Goal: Task Accomplishment & Management: Complete application form

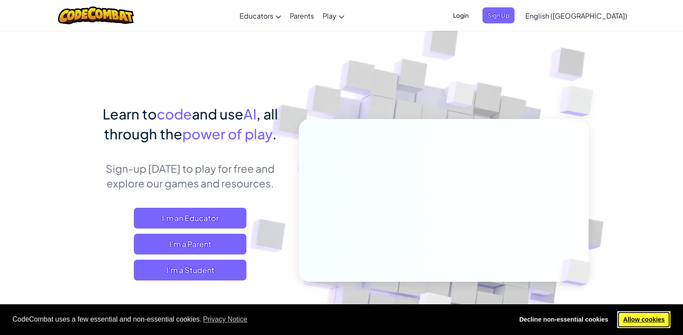
click at [655, 320] on link "Allow cookies" at bounding box center [643, 319] width 53 height 17
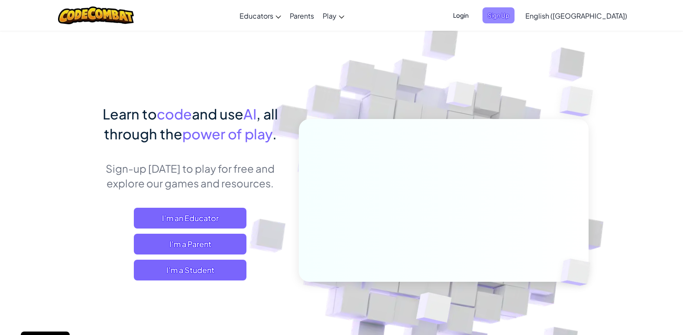
click at [514, 17] on span "Sign Up" at bounding box center [498, 15] width 32 height 16
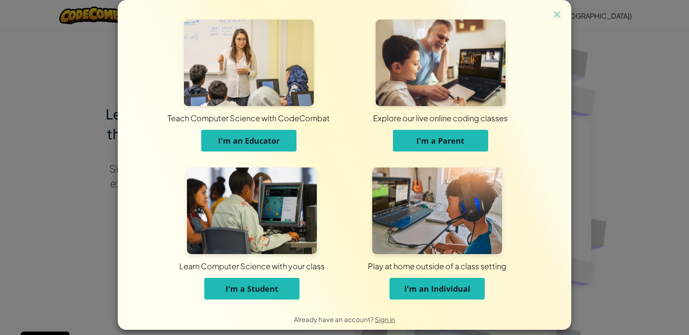
click at [251, 284] on span "I'm a Student" at bounding box center [252, 289] width 53 height 10
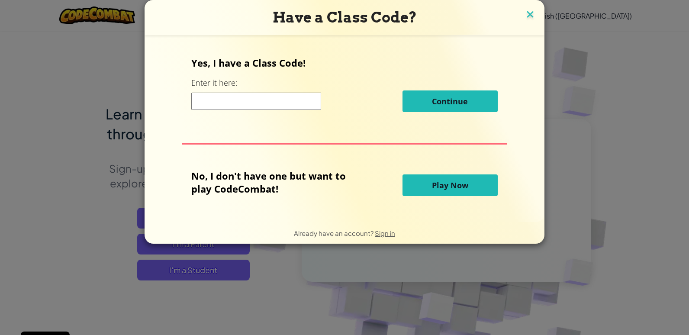
click at [529, 16] on img at bounding box center [530, 15] width 11 height 13
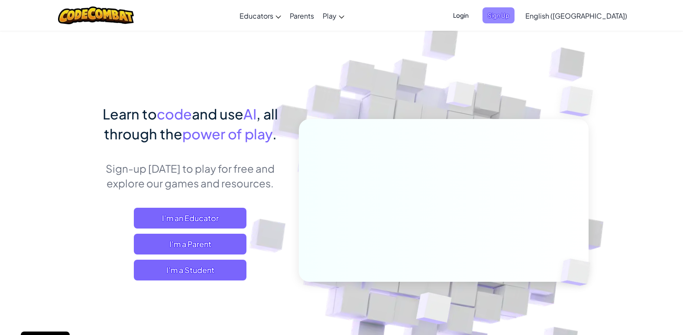
click at [514, 13] on span "Sign Up" at bounding box center [498, 15] width 32 height 16
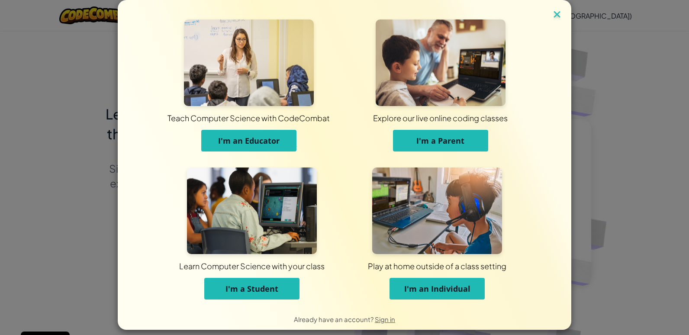
click at [553, 17] on img at bounding box center [557, 15] width 11 height 13
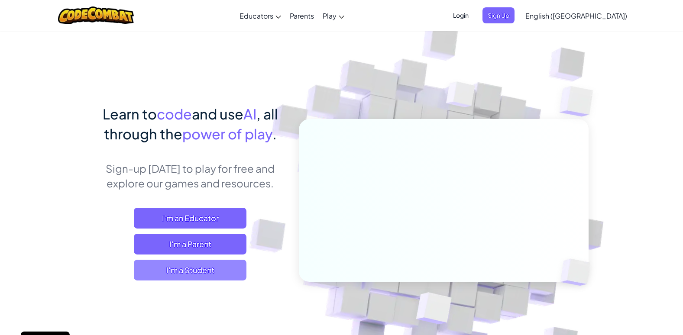
click at [192, 271] on span "I'm a Student" at bounding box center [190, 270] width 113 height 21
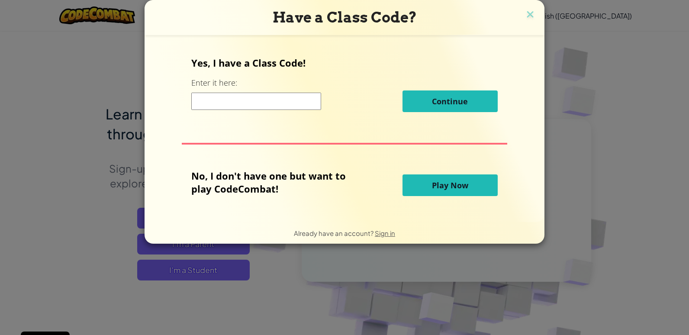
click at [300, 102] on input at bounding box center [256, 101] width 130 height 17
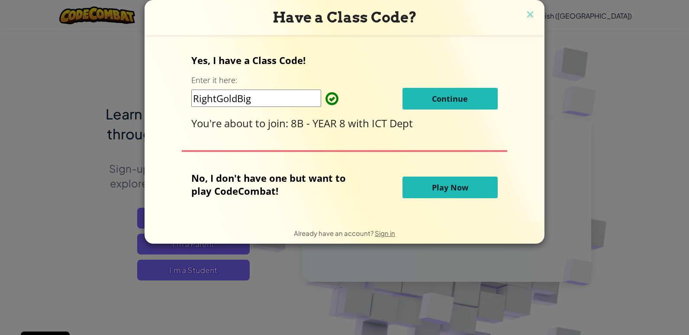
type input "RightGoldBig"
click at [438, 95] on span "Continue" at bounding box center [450, 99] width 36 height 10
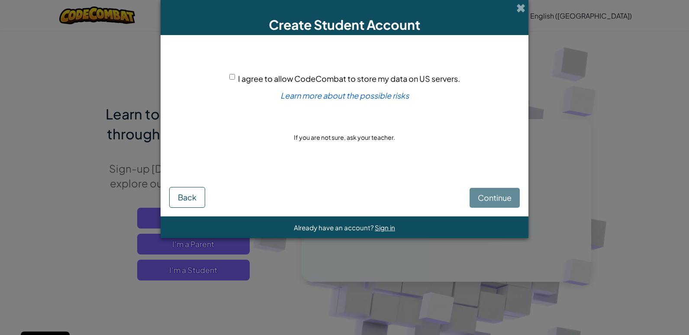
click at [233, 75] on input "I agree to allow CodeCombat to store my data on US servers." at bounding box center [232, 77] width 6 height 6
checkbox input "true"
click at [505, 197] on span "Continue" at bounding box center [495, 198] width 34 height 10
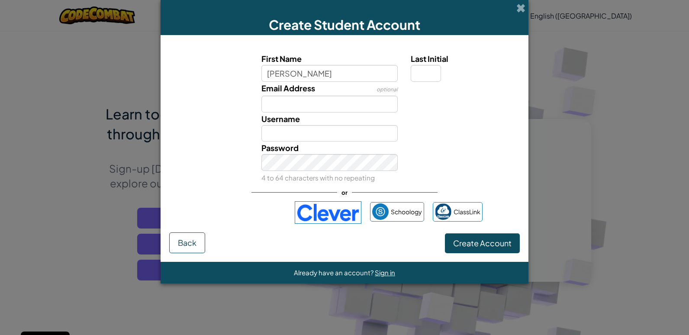
type input "Holly"
click at [442, 75] on div "Last Initial" at bounding box center [464, 66] width 107 height 29
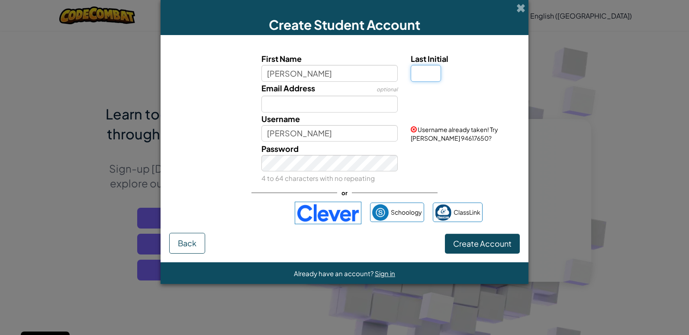
click at [416, 68] on input "Last Initial" at bounding box center [426, 73] width 30 height 17
type input "L"
type input "[PERSON_NAME]"
click at [278, 106] on input "Email Address" at bounding box center [329, 104] width 137 height 17
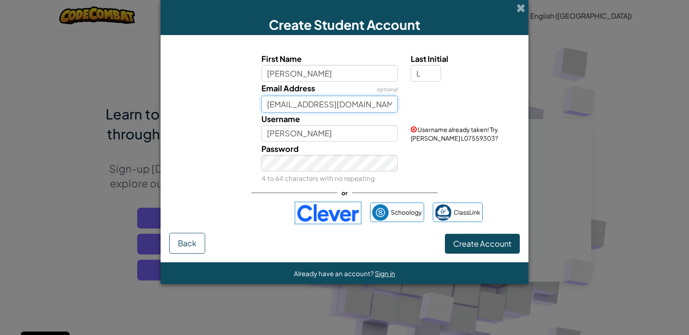
type input "HL9397@Brooksbank.tlt.school"
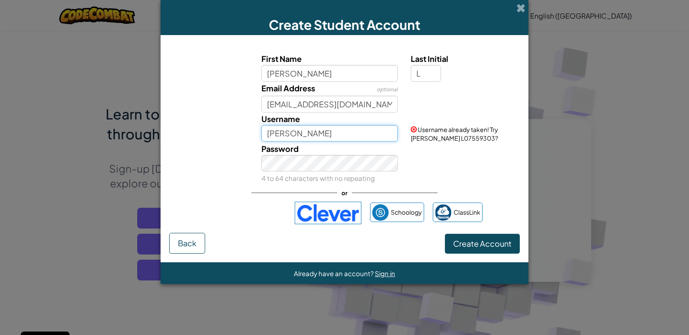
click at [295, 136] on input "[PERSON_NAME]" at bounding box center [329, 133] width 137 height 17
type input "HL9397"
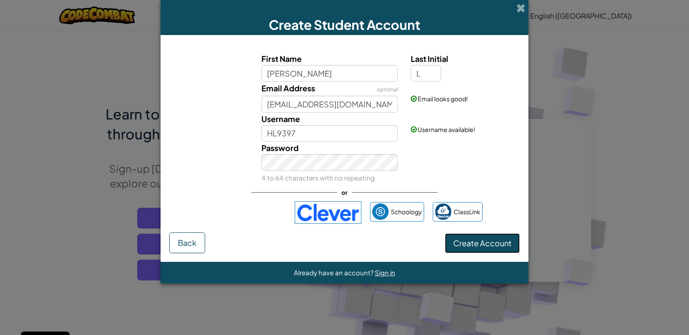
click at [476, 241] on span "Create Account" at bounding box center [482, 243] width 58 height 10
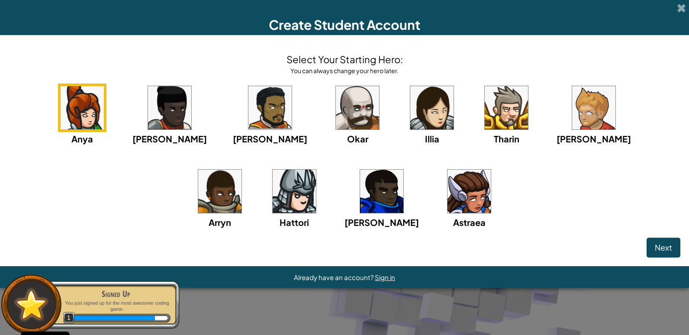
click at [445, 213] on div "Astraea" at bounding box center [469, 198] width 48 height 62
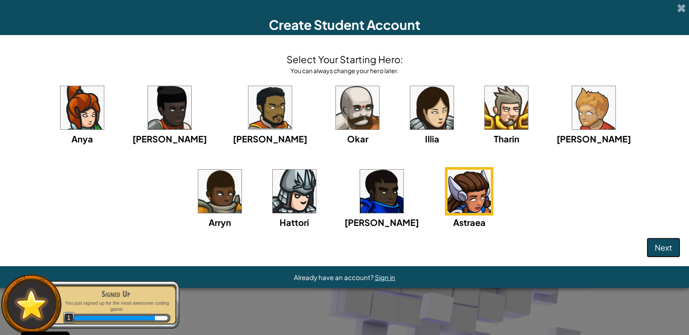
click at [678, 247] on button "Next" at bounding box center [664, 248] width 34 height 20
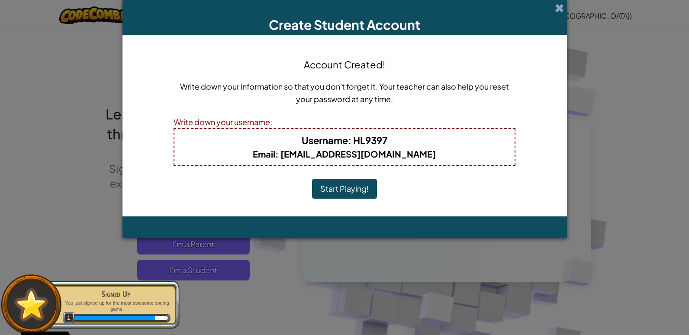
click at [371, 187] on button "Start Playing!" at bounding box center [344, 189] width 65 height 20
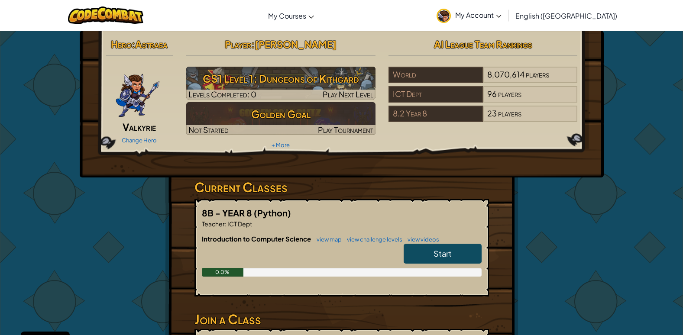
click at [439, 246] on link "Start" at bounding box center [442, 254] width 78 height 20
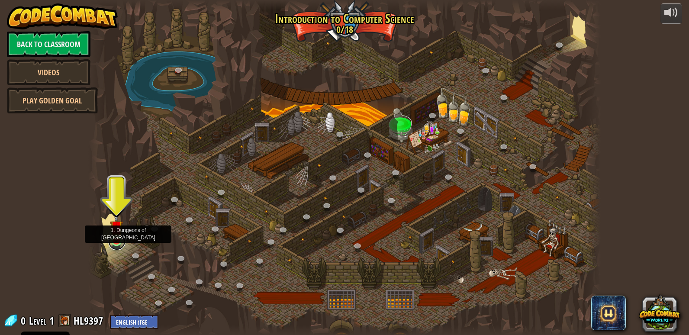
click at [113, 244] on link at bounding box center [116, 241] width 17 height 17
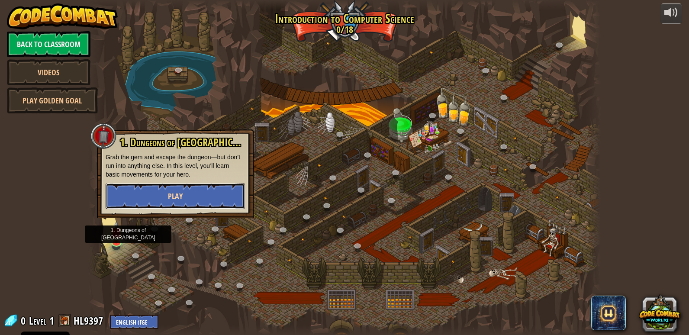
click at [139, 200] on button "Play" at bounding box center [175, 196] width 139 height 26
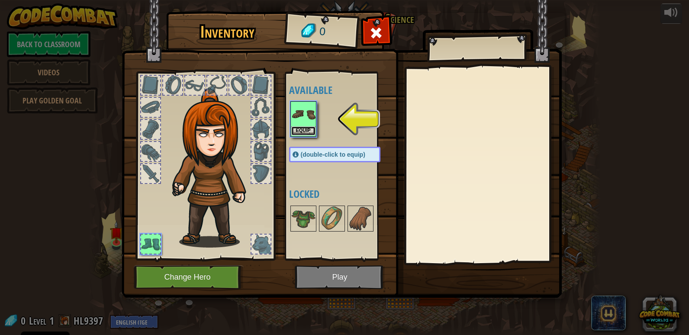
click at [310, 128] on button "Equip" at bounding box center [303, 130] width 24 height 9
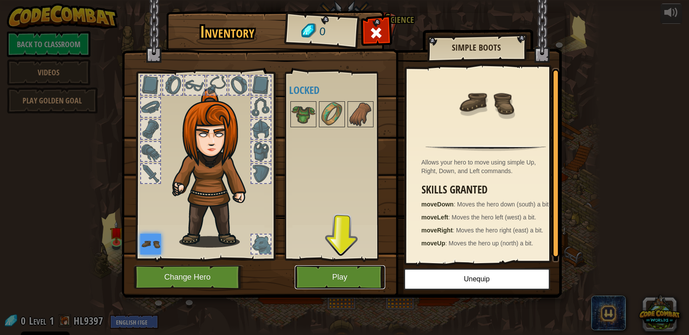
click at [368, 280] on button "Play" at bounding box center [340, 277] width 90 height 24
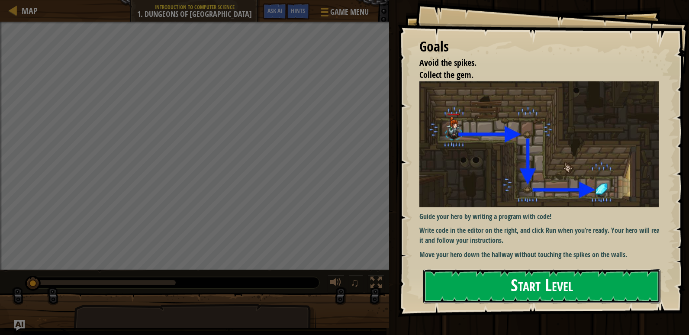
click at [491, 288] on button "Start Level" at bounding box center [541, 286] width 237 height 34
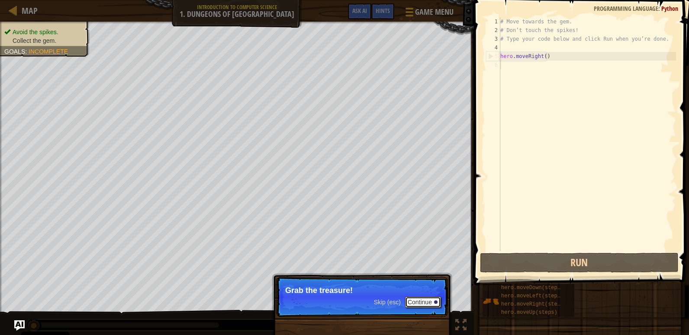
click at [432, 298] on button "Continue" at bounding box center [423, 302] width 36 height 11
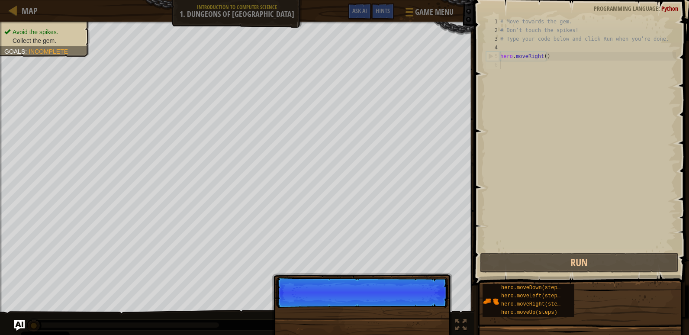
scroll to position [4, 0]
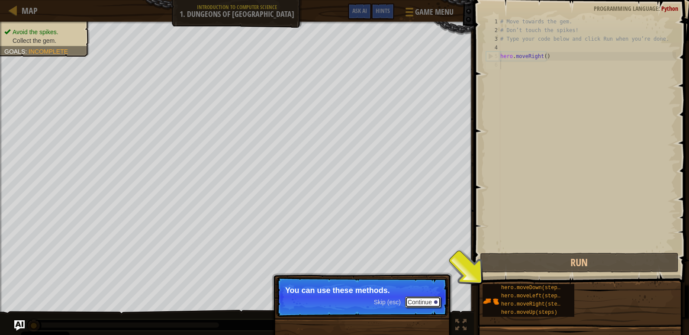
click at [425, 305] on button "Continue" at bounding box center [423, 302] width 36 height 11
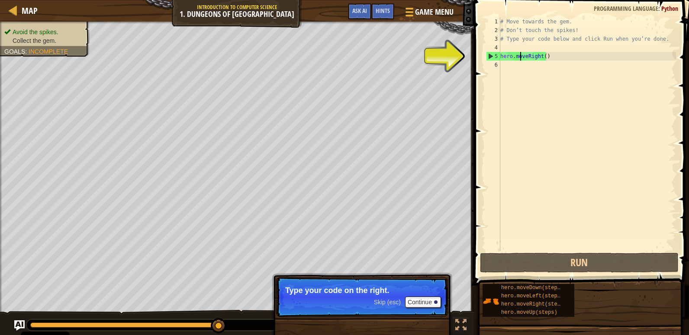
click at [520, 59] on div "# Move towards the gem. # Don’t touch the spikes! # Type your code below and cl…" at bounding box center [588, 142] width 178 height 251
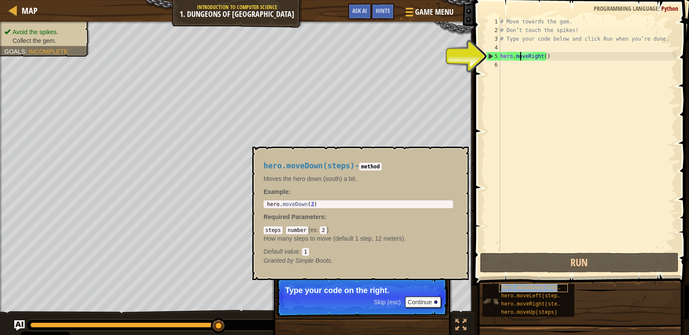
click at [538, 290] on span "hero.moveDown(steps)" at bounding box center [532, 288] width 62 height 6
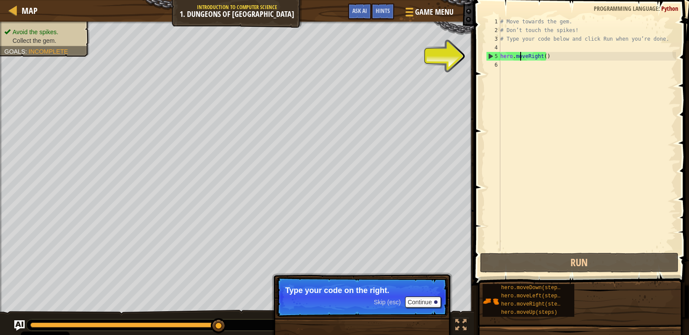
click at [540, 56] on div "# Move towards the gem. # Don’t touch the spikes! # Type your code below and cl…" at bounding box center [588, 142] width 178 height 251
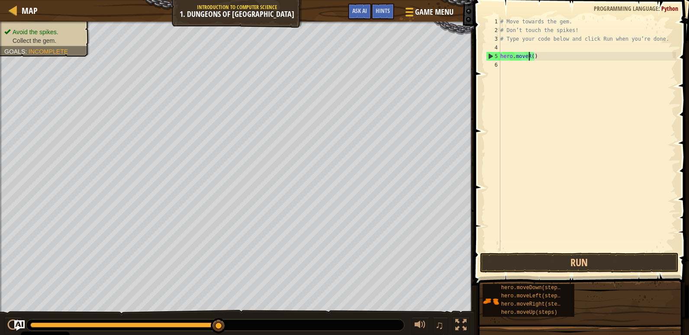
type textarea "hero.move()"
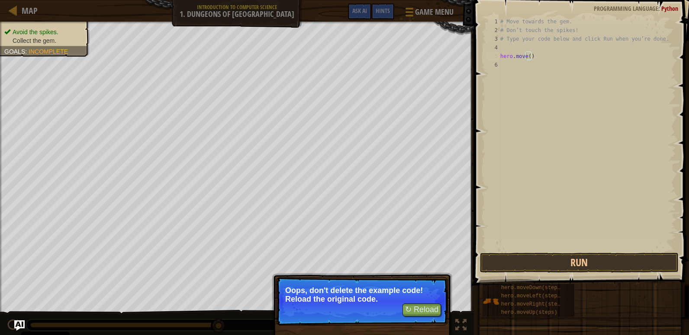
click at [373, 289] on p "Oops, don't delete the example code! Reload the original code." at bounding box center [362, 294] width 154 height 17
click at [419, 312] on button "↻ Reload" at bounding box center [422, 309] width 39 height 13
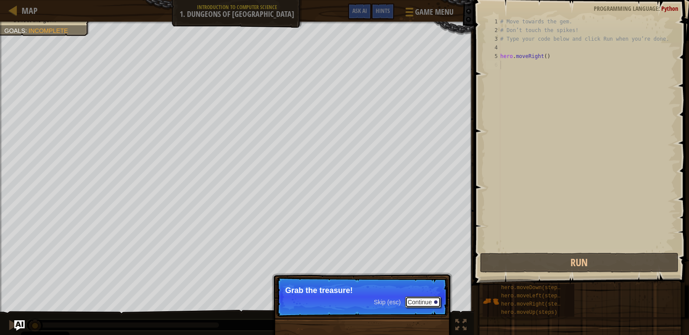
click at [425, 297] on button "Continue" at bounding box center [423, 302] width 36 height 11
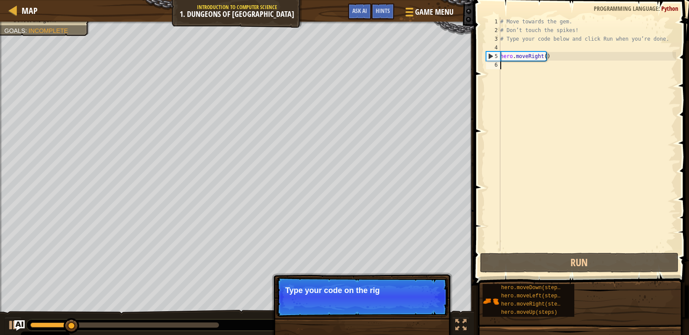
click at [518, 67] on div "# Move towards the gem. # Don’t touch the spikes! # Type your code below and cl…" at bounding box center [588, 142] width 178 height 251
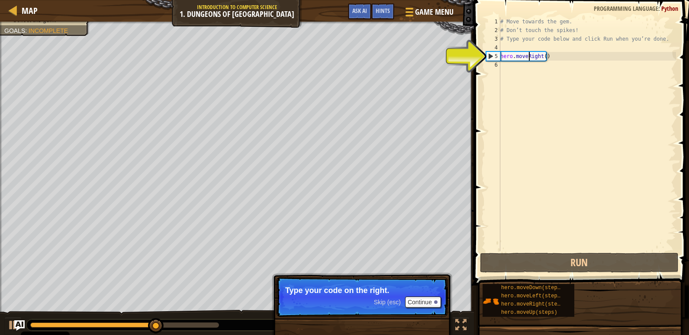
click at [530, 56] on div "# Move towards the gem. # Don’t touch the spikes! # Type your code below and cl…" at bounding box center [588, 142] width 178 height 251
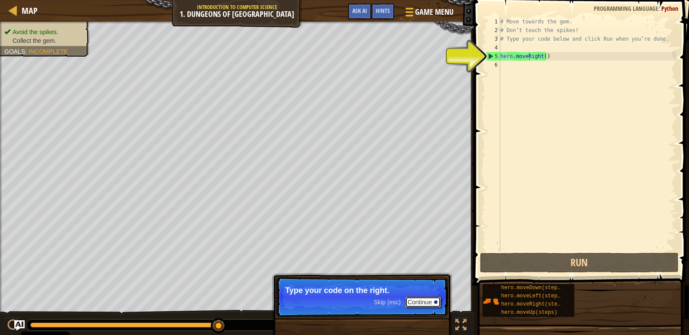
click at [425, 298] on button "Continue" at bounding box center [423, 302] width 36 height 11
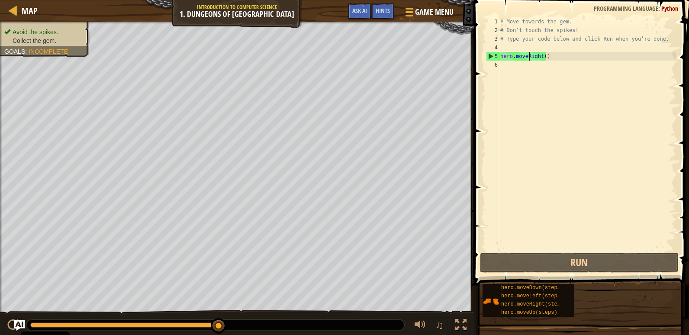
click at [555, 54] on div "# Move towards the gem. # Don’t touch the spikes! # Type your code below and cl…" at bounding box center [588, 142] width 178 height 251
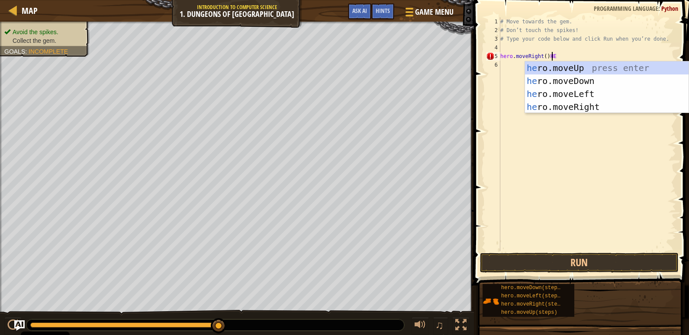
scroll to position [4, 3]
type textarea "hero.moveRight()"
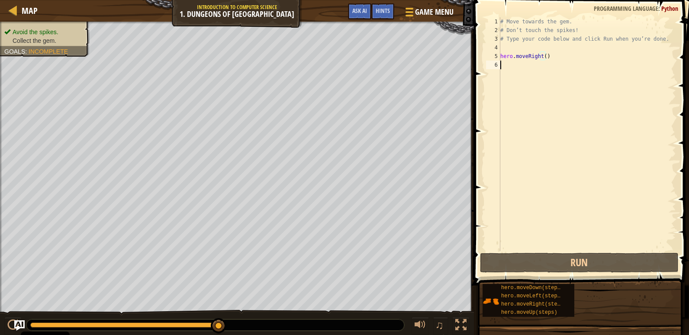
click at [507, 65] on div "# Move towards the gem. # Don’t touch the spikes! # Type your code below and cl…" at bounding box center [588, 142] width 178 height 251
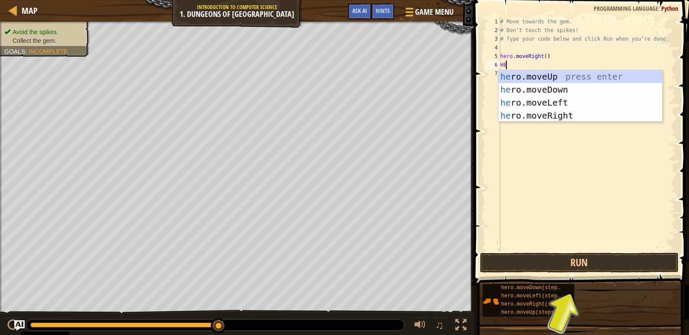
type textarea "HER"
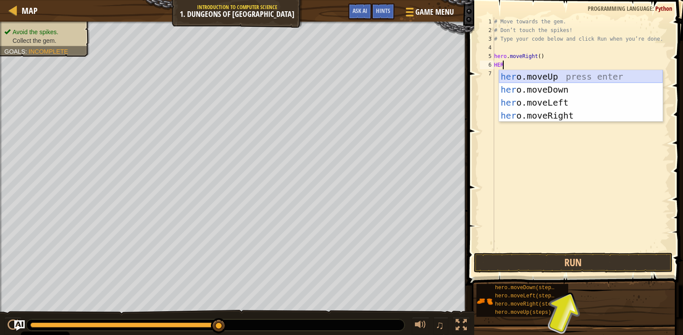
click at [568, 77] on div "her o.moveUp press enter her o.moveDown press enter her o.moveLeft press enter …" at bounding box center [581, 109] width 164 height 78
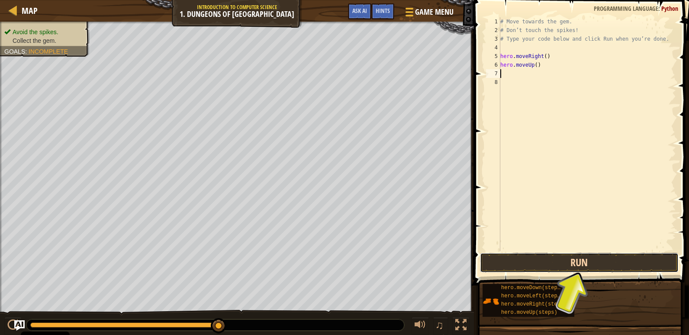
click at [589, 257] on button "Run" at bounding box center [579, 263] width 199 height 20
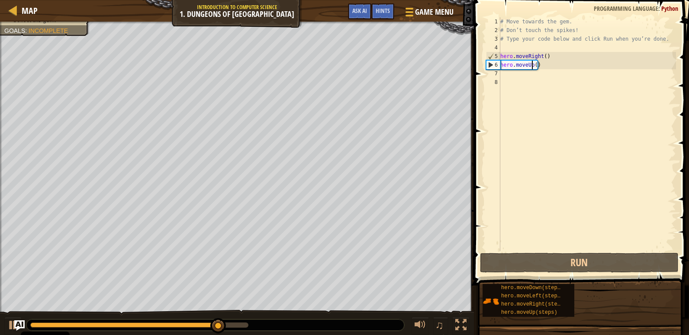
click at [531, 65] on div "# Move towards the gem. # Don’t touch the spikes! # Type your code below and cl…" at bounding box center [588, 142] width 178 height 251
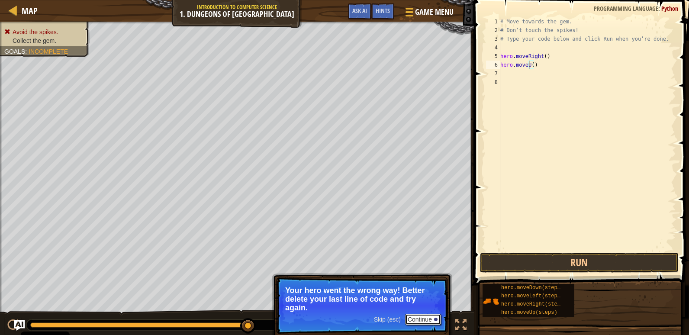
click at [419, 320] on button "Continue" at bounding box center [423, 319] width 36 height 11
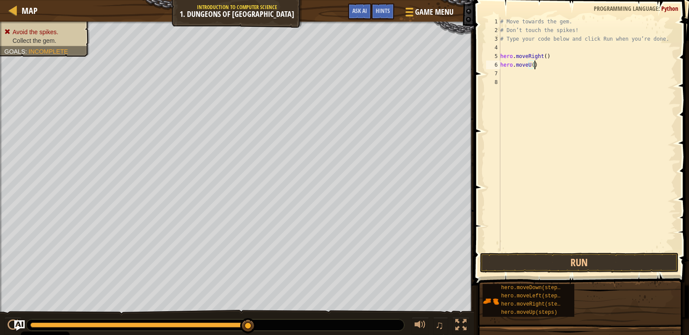
click at [536, 61] on div "# Move towards the gem. # Don’t touch the spikes! # Type your code below and cl…" at bounding box center [588, 142] width 178 height 251
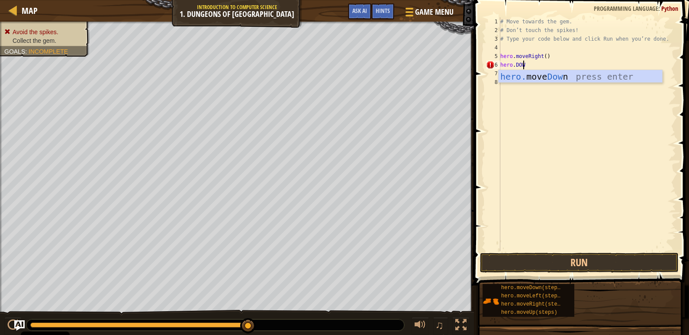
scroll to position [4, 1]
type textarea "hero.DOWN"
click at [540, 74] on div "hero. move Down press enter" at bounding box center [581, 89] width 164 height 39
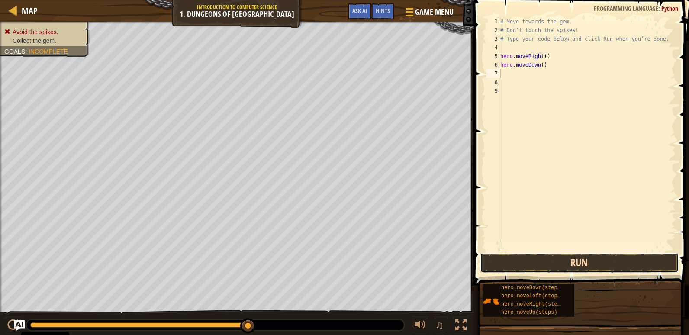
click at [570, 264] on button "Run" at bounding box center [579, 263] width 199 height 20
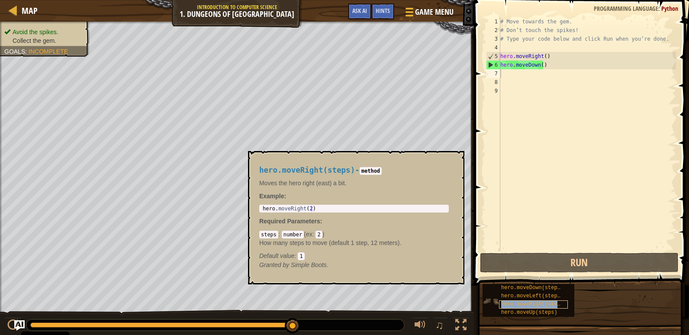
click at [539, 303] on span "hero.moveRight(steps)" at bounding box center [533, 304] width 65 height 6
click at [507, 75] on div "# Move towards the gem. # Don’t touch the spikes! # Type your code below and cl…" at bounding box center [588, 142] width 178 height 251
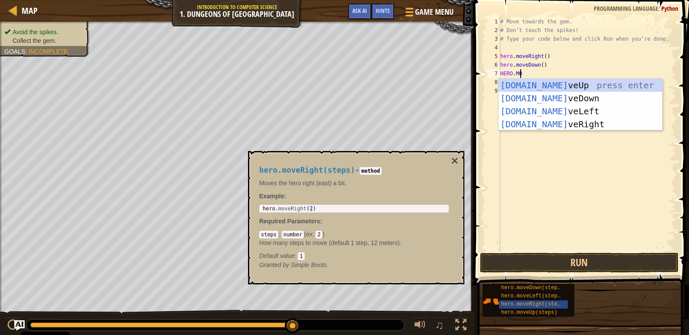
scroll to position [4, 1]
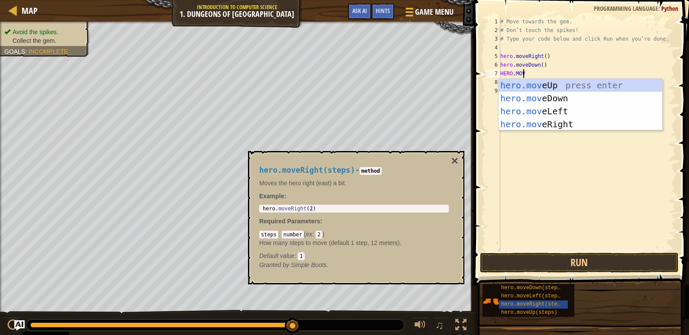
type textarea "HERO.MOVE"
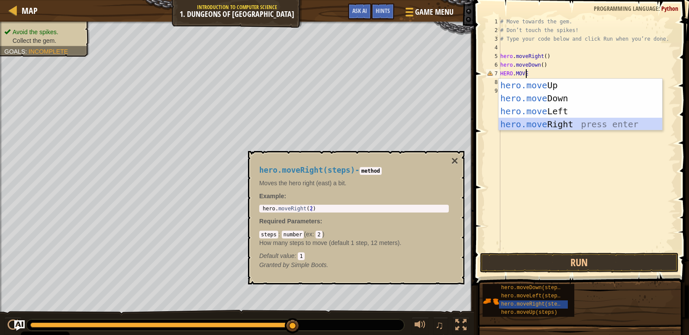
click at [558, 124] on div "hero.move Up press enter hero.move Down press enter hero.move Left press enter …" at bounding box center [581, 118] width 164 height 78
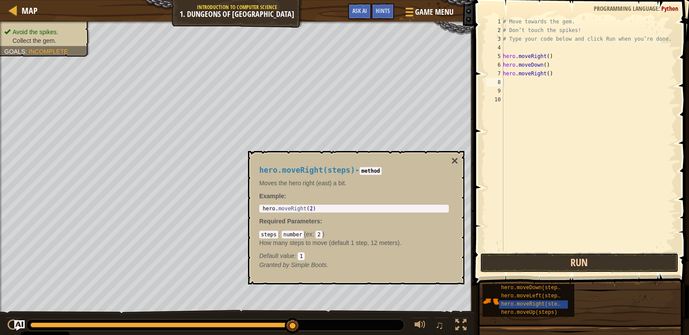
click at [583, 271] on button "Run" at bounding box center [579, 263] width 199 height 20
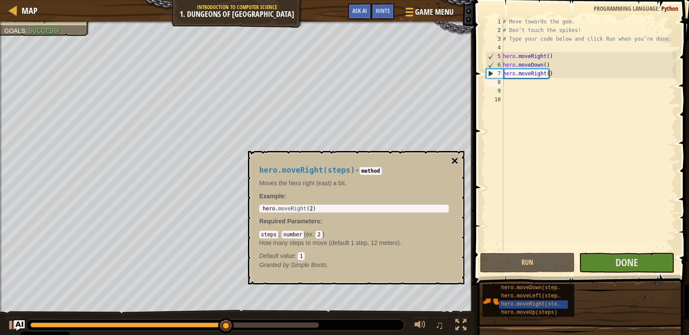
click at [452, 163] on button "×" at bounding box center [455, 161] width 7 height 12
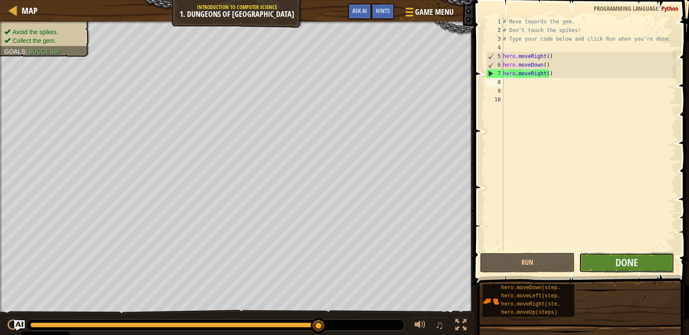
click at [639, 266] on button "Done" at bounding box center [626, 263] width 95 height 20
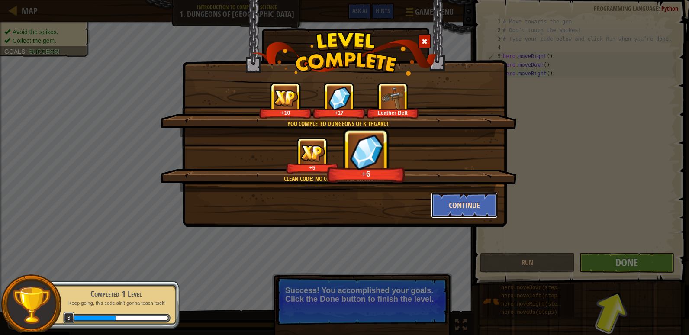
click at [460, 200] on button "Continue" at bounding box center [464, 205] width 67 height 26
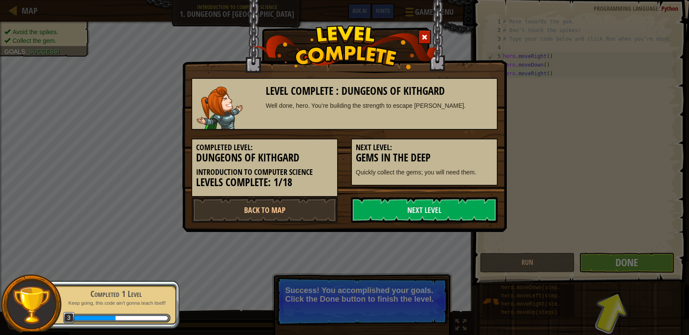
click at [653, 265] on div "Level Complete : Dungeons of Kithgard Well done, hero. You’re building the stre…" at bounding box center [344, 167] width 689 height 335
click at [447, 205] on link "Next Level" at bounding box center [424, 210] width 147 height 26
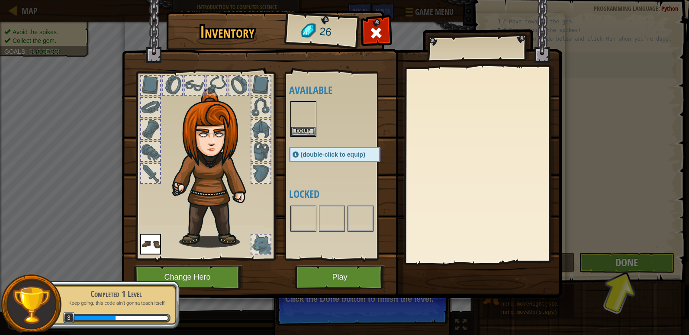
drag, startPoint x: 620, startPoint y: 255, endPoint x: 637, endPoint y: 268, distance: 22.3
click at [621, 258] on div "Inventory 26 Available Equip Equip (double-click to equip) Locked Equip Unequip…" at bounding box center [344, 167] width 689 height 335
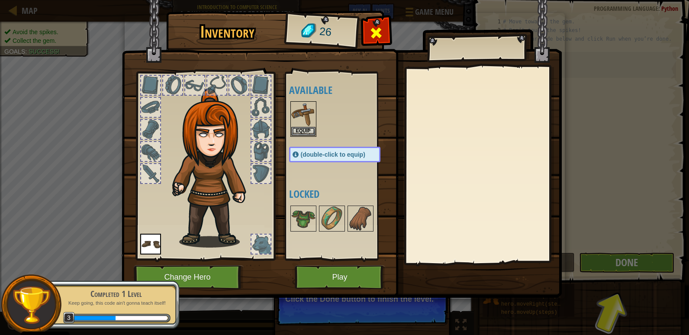
click at [384, 33] on div at bounding box center [376, 35] width 27 height 27
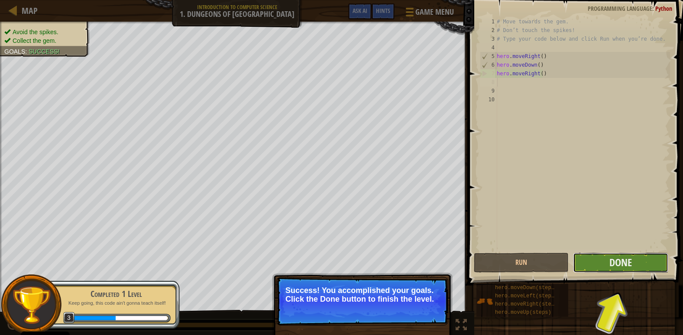
click at [633, 267] on button "Done" at bounding box center [620, 263] width 95 height 20
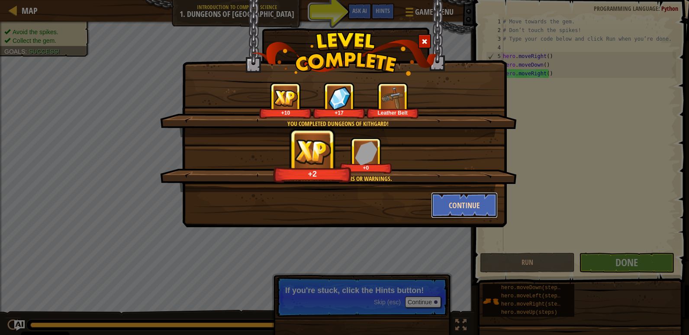
click at [467, 210] on button "Continue" at bounding box center [464, 205] width 67 height 26
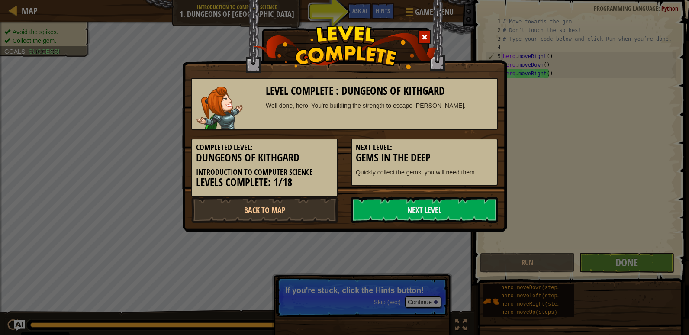
click at [421, 38] on div at bounding box center [424, 37] width 13 height 14
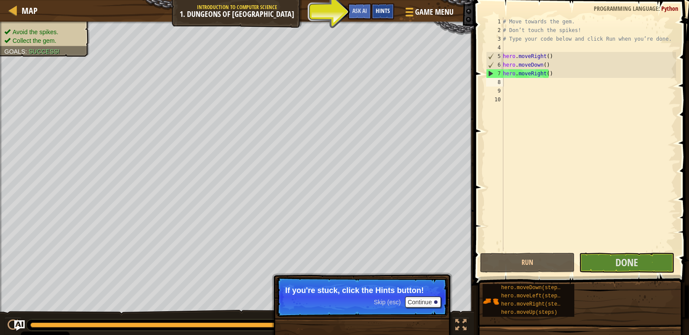
click at [389, 7] on div "Hints" at bounding box center [382, 11] width 23 height 16
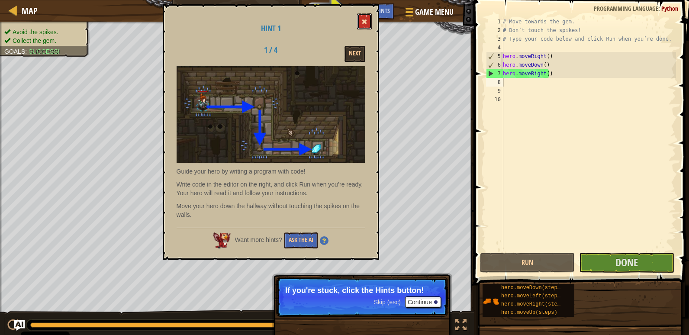
click at [362, 25] on button at bounding box center [364, 21] width 15 height 16
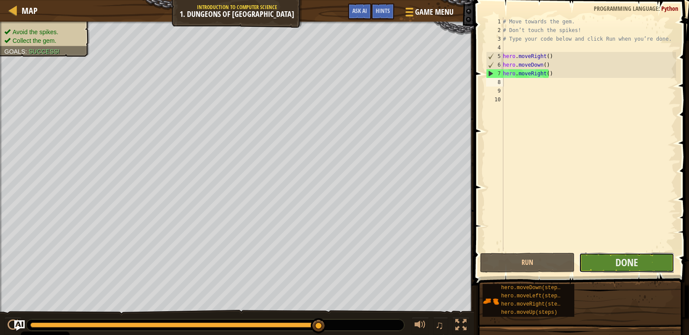
click at [652, 264] on button "Done" at bounding box center [626, 263] width 95 height 20
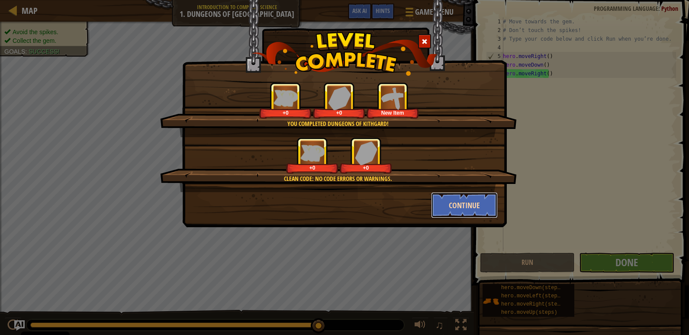
click at [486, 209] on button "Continue" at bounding box center [464, 205] width 67 height 26
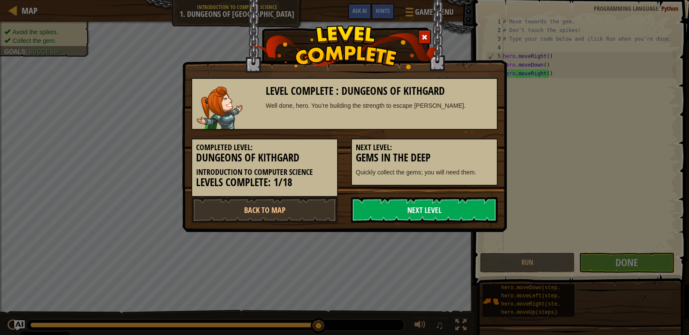
click at [411, 211] on link "Next Level" at bounding box center [424, 210] width 147 height 26
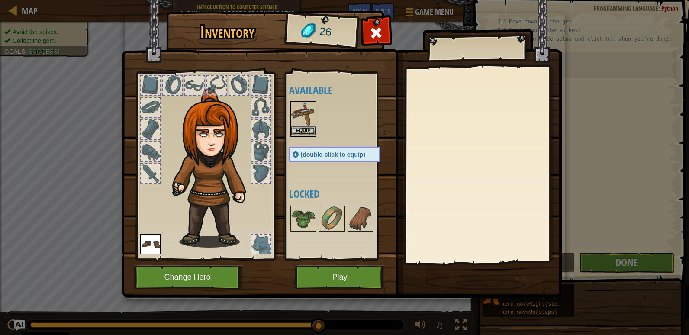
click at [307, 126] on img at bounding box center [303, 114] width 24 height 24
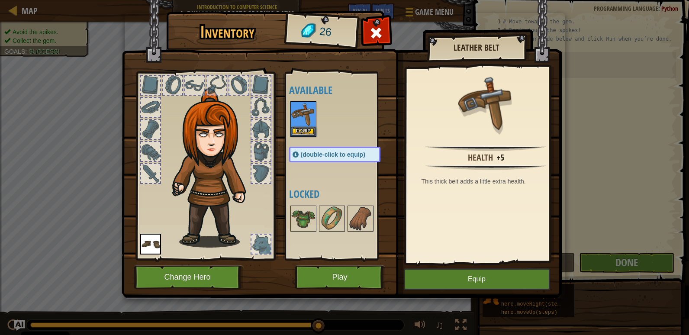
click at [154, 86] on div at bounding box center [150, 85] width 19 height 19
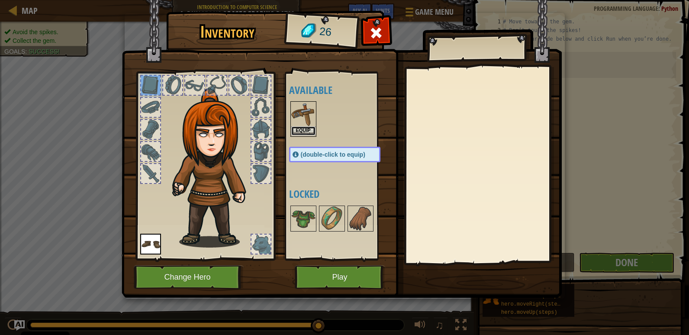
click at [310, 131] on button "Equip" at bounding box center [303, 130] width 24 height 9
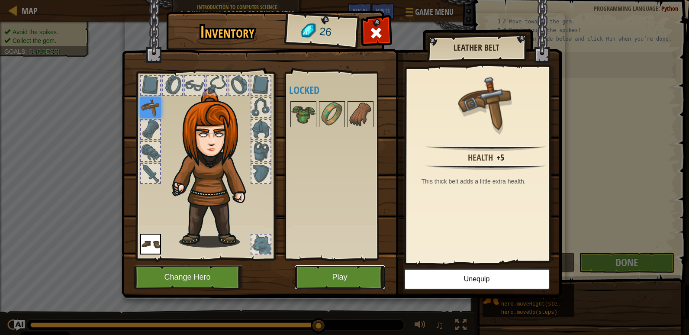
click at [348, 278] on button "Play" at bounding box center [340, 277] width 90 height 24
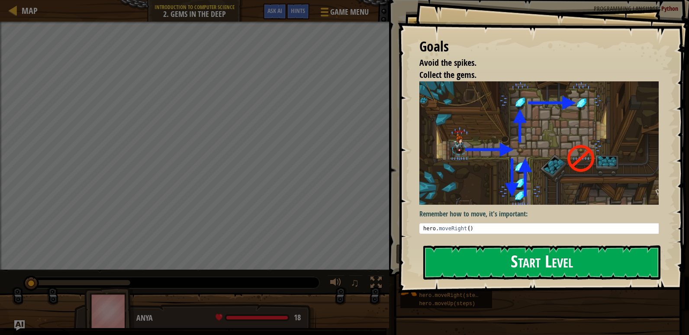
click at [495, 245] on button "Start Level" at bounding box center [541, 262] width 237 height 34
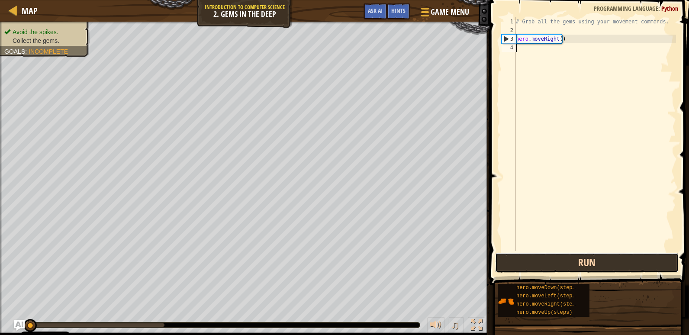
click at [542, 262] on button "Run" at bounding box center [587, 263] width 184 height 20
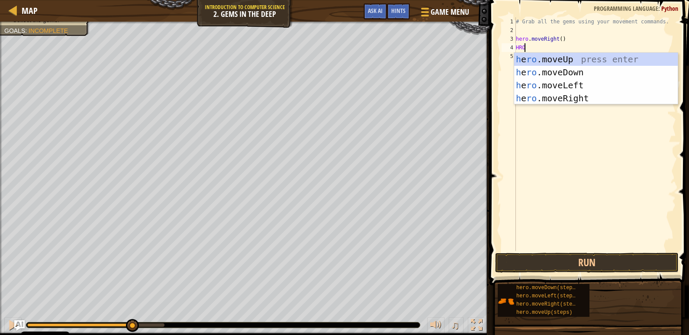
scroll to position [4, 0]
type textarea "HRO.MOVE"
click at [530, 56] on div "h e ro.move Up press enter h e ro.move Down press enter h e ro.move Left press …" at bounding box center [596, 92] width 164 height 78
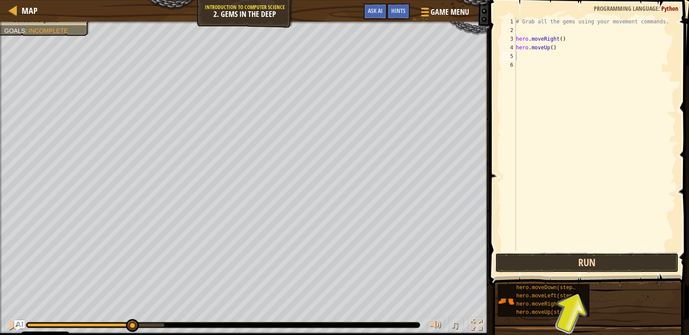
click at [539, 268] on button "Run" at bounding box center [587, 263] width 184 height 20
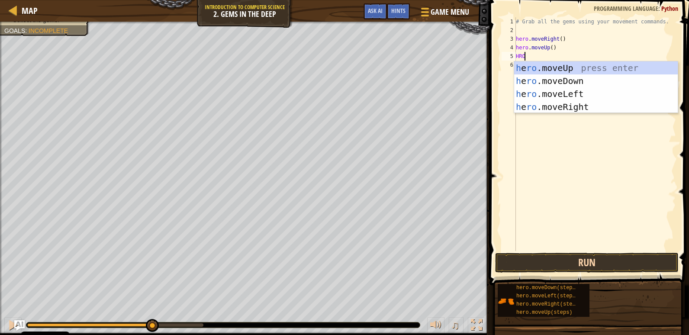
type textarea "HRO."
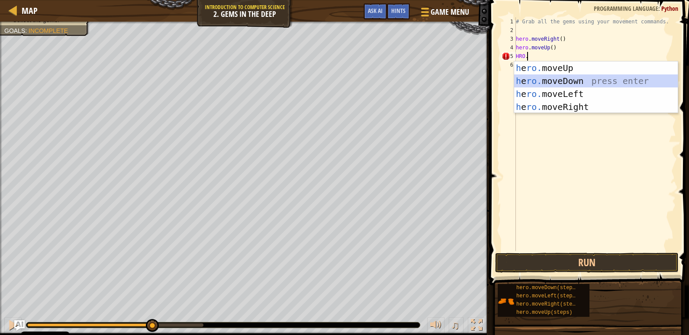
click at [562, 81] on div "h e ro. moveUp press enter h e ro. moveDown press enter h e ro. moveLeft press …" at bounding box center [596, 100] width 164 height 78
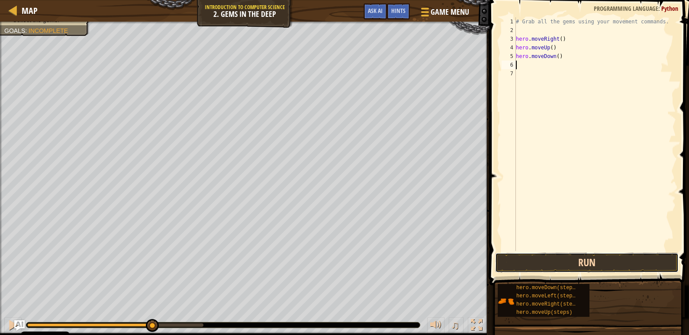
click at [540, 258] on button "Run" at bounding box center [587, 263] width 184 height 20
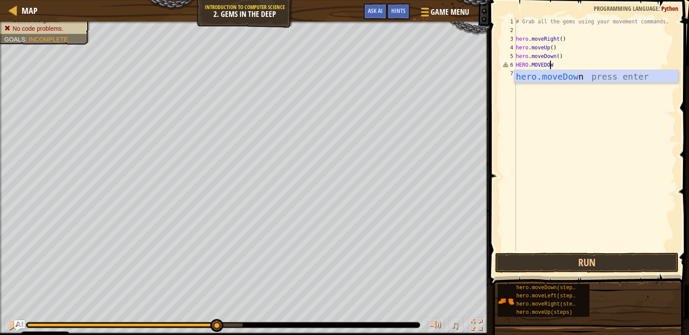
scroll to position [4, 3]
click at [575, 263] on button "Run" at bounding box center [587, 263] width 184 height 20
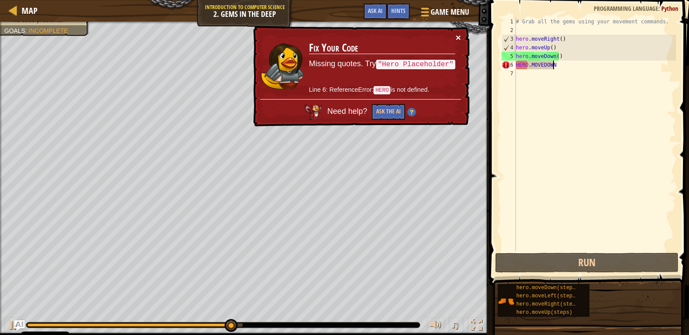
click at [458, 36] on button "×" at bounding box center [458, 37] width 5 height 9
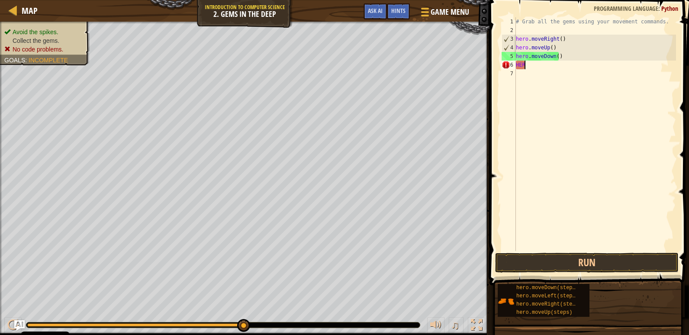
scroll to position [4, 0]
type textarea "H"
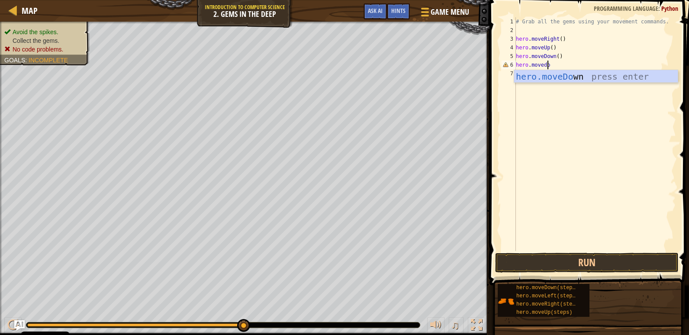
scroll to position [4, 2]
type textarea "hero.movedown"
click at [629, 74] on div "hero.moveDown press enter" at bounding box center [596, 89] width 164 height 39
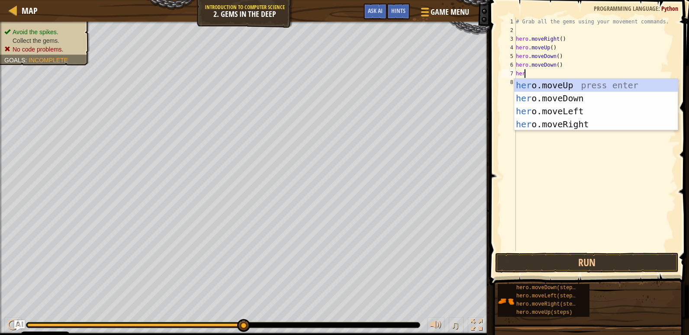
scroll to position [4, 0]
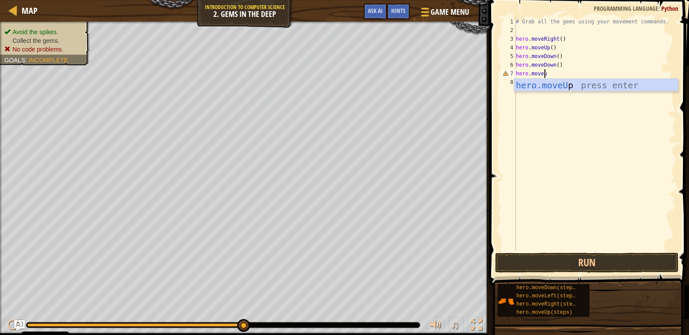
type textarea "hero.moveup"
click at [534, 88] on div "hero.moveUp press enter" at bounding box center [596, 98] width 164 height 39
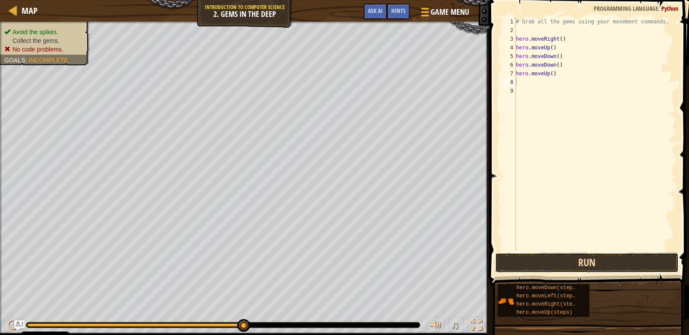
click at [567, 260] on button "Run" at bounding box center [587, 263] width 184 height 20
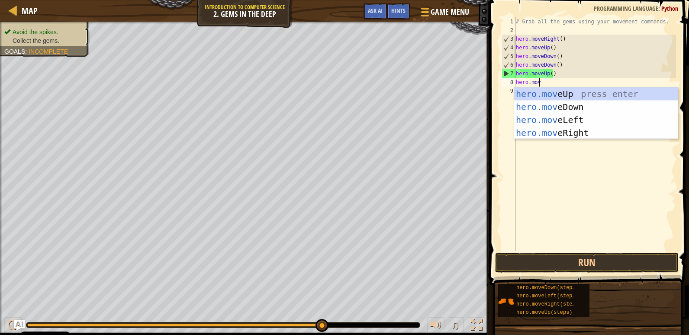
scroll to position [4, 1]
type textarea "hero.move"
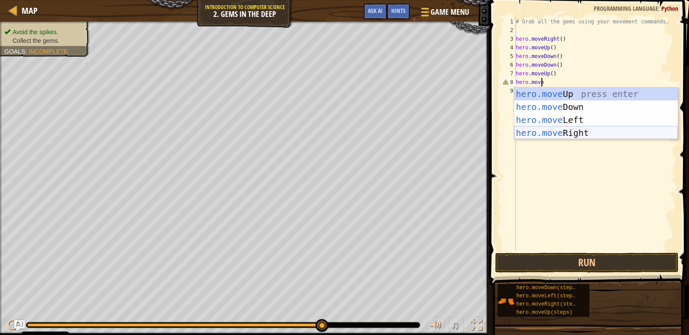
click at [547, 132] on div "hero.move Up press enter hero.move Down press enter hero.move Left press enter …" at bounding box center [596, 126] width 164 height 78
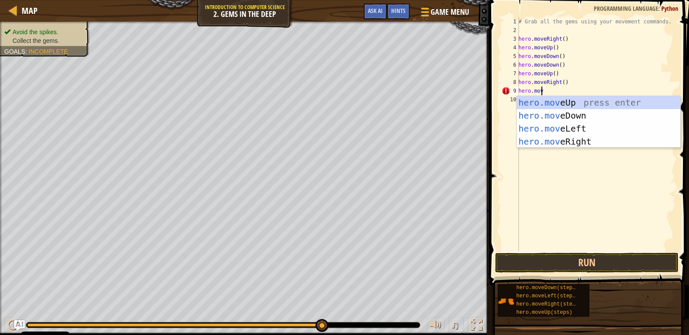
type textarea "hero.move"
click at [576, 103] on div "hero.move Up press enter hero.move Down press enter hero.move Left press enter …" at bounding box center [599, 135] width 164 height 78
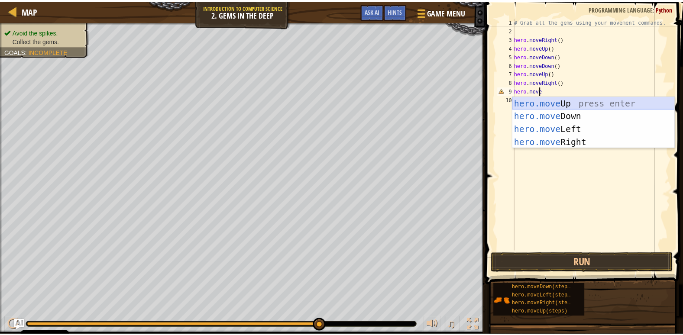
scroll to position [4, 0]
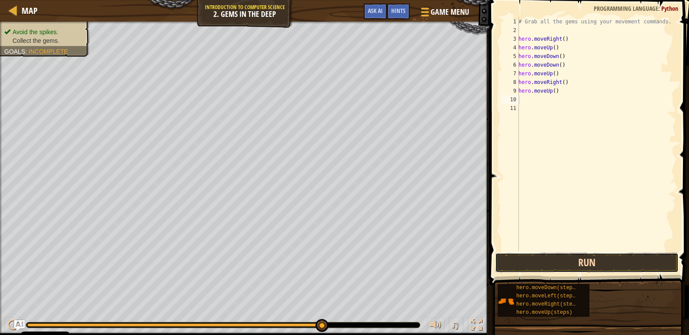
click at [571, 257] on button "Run" at bounding box center [587, 263] width 184 height 20
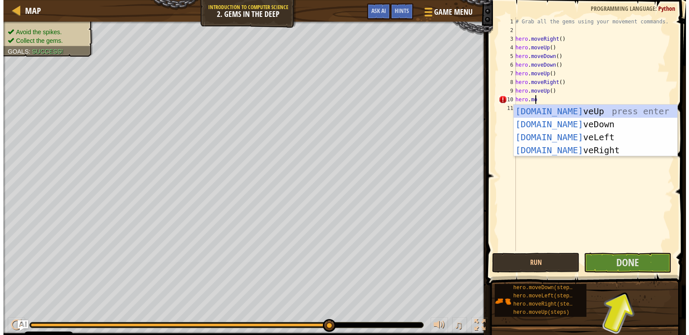
scroll to position [4, 1]
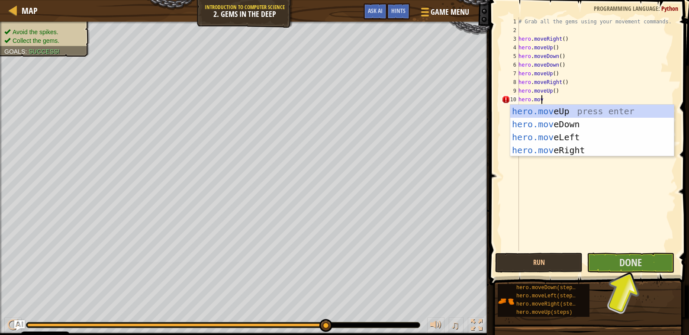
type textarea "hero.move"
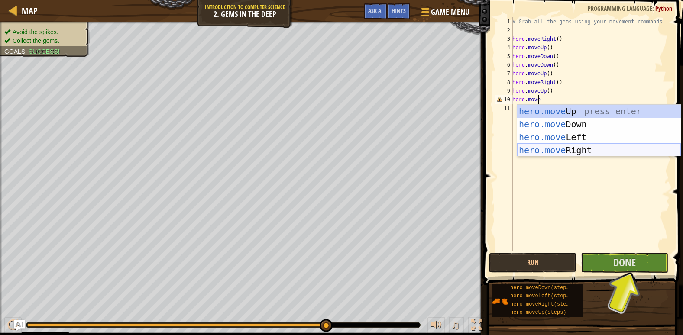
click at [579, 149] on div "hero.move Up press enter hero.move Down press enter hero.move Left press enter …" at bounding box center [599, 144] width 164 height 78
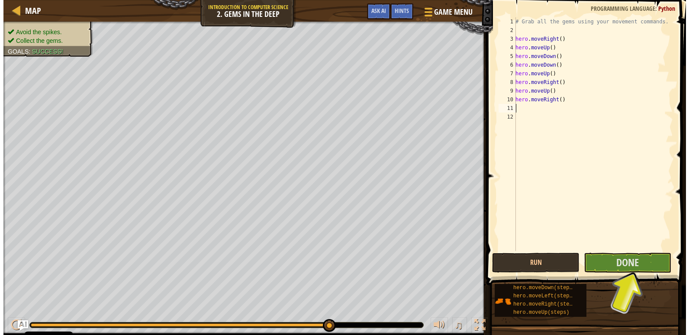
scroll to position [4, 0]
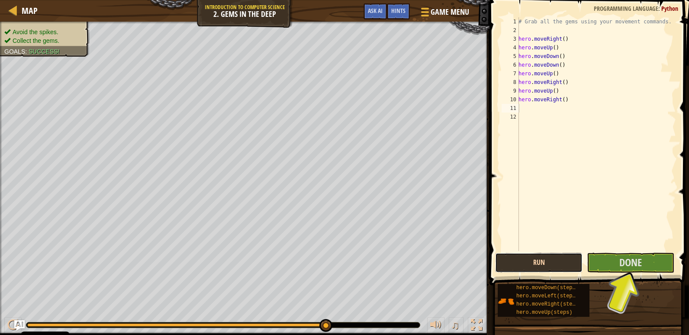
drag, startPoint x: 535, startPoint y: 257, endPoint x: 540, endPoint y: 266, distance: 10.7
click at [536, 259] on button "Run" at bounding box center [538, 263] width 87 height 20
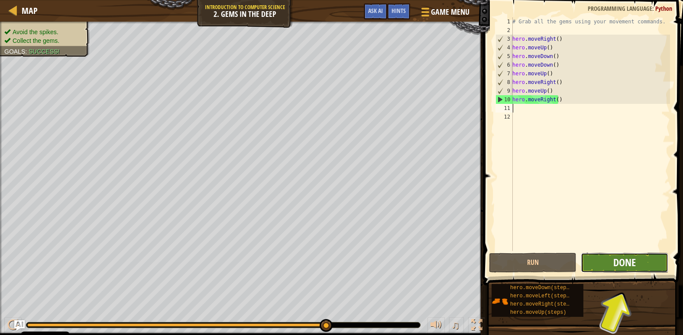
click at [627, 263] on span "Done" at bounding box center [624, 262] width 23 height 14
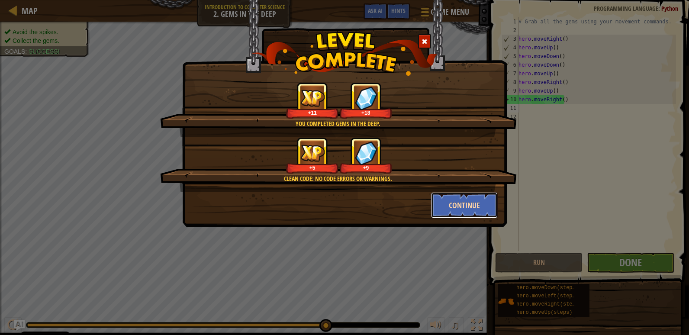
click at [459, 199] on button "Continue" at bounding box center [464, 205] width 67 height 26
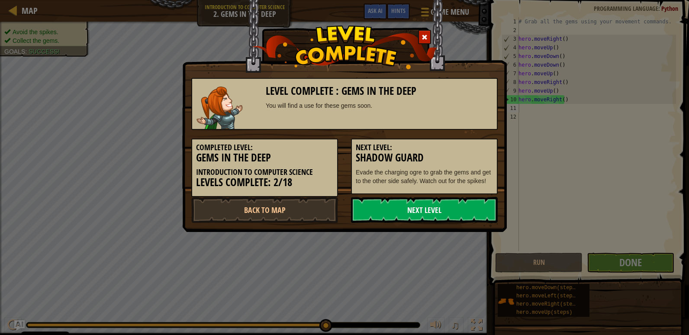
click at [420, 209] on link "Next Level" at bounding box center [424, 210] width 147 height 26
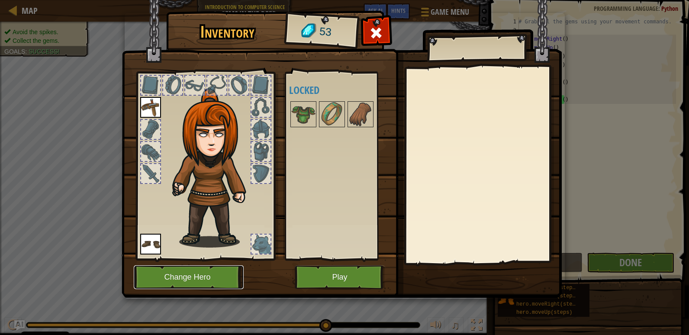
click at [174, 276] on button "Change Hero" at bounding box center [189, 277] width 110 height 24
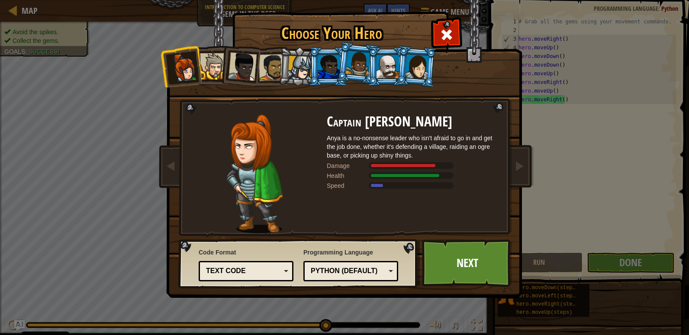
click at [421, 75] on div at bounding box center [417, 66] width 24 height 25
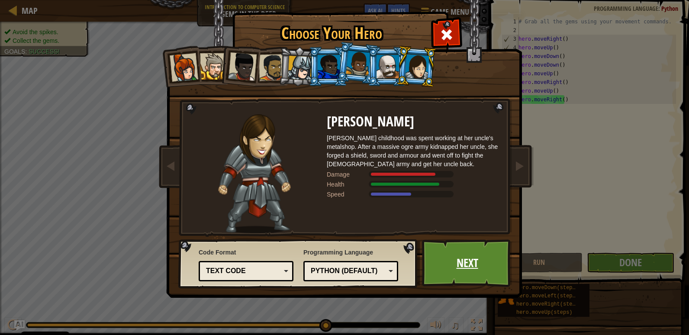
click at [439, 268] on link "Next" at bounding box center [467, 263] width 90 height 48
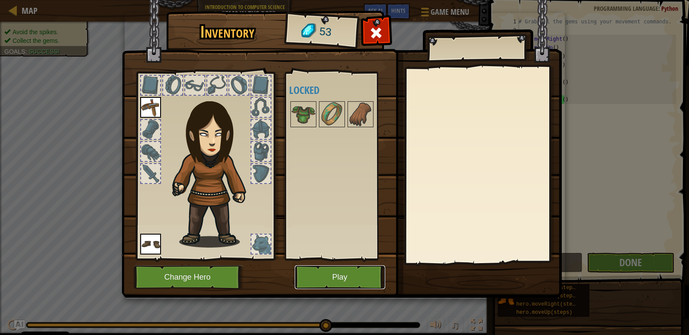
click at [326, 274] on button "Play" at bounding box center [340, 277] width 90 height 24
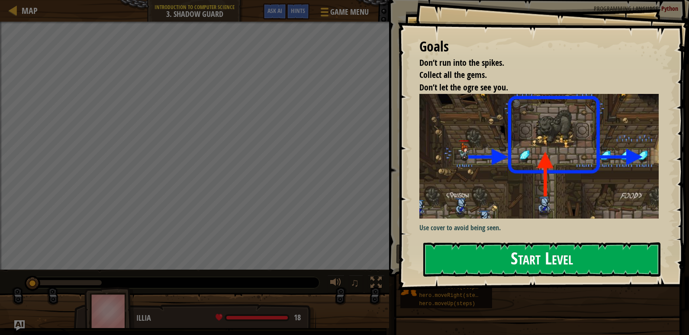
click at [511, 251] on button "Start Level" at bounding box center [541, 259] width 237 height 34
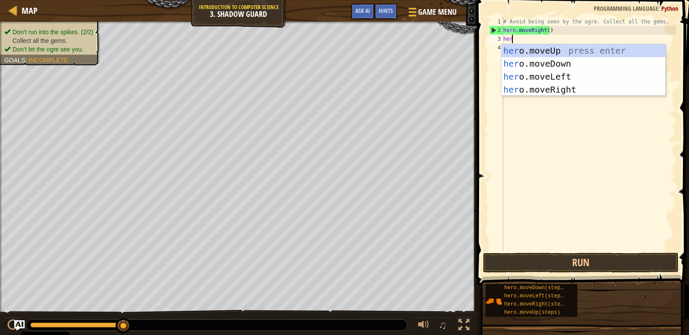
scroll to position [4, 0]
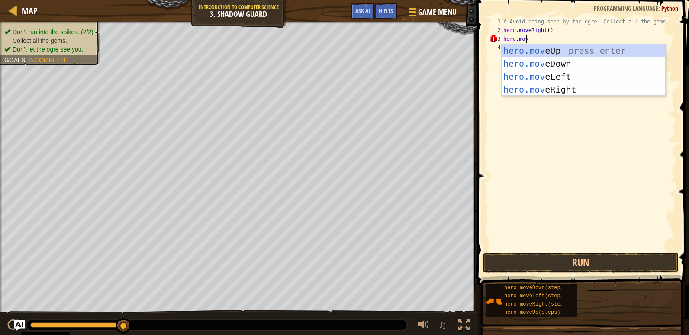
type textarea "hero.move"
click at [566, 50] on div "hero.move Up press enter hero.move Down press enter hero.move Left press enter …" at bounding box center [584, 83] width 164 height 78
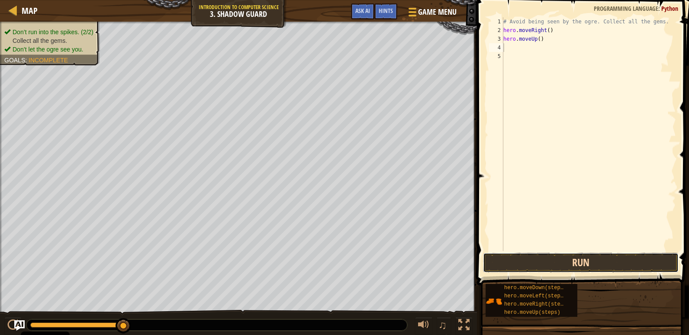
click at [588, 261] on button "Run" at bounding box center [581, 263] width 196 height 20
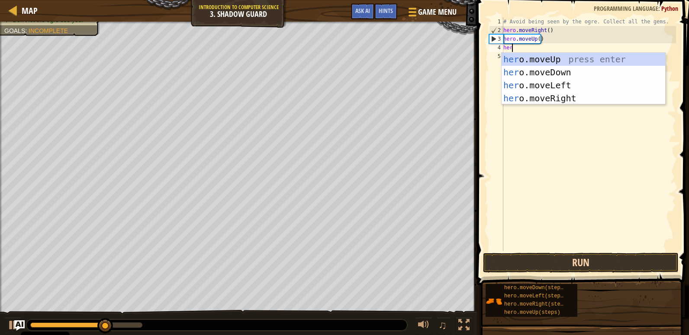
scroll to position [4, 0]
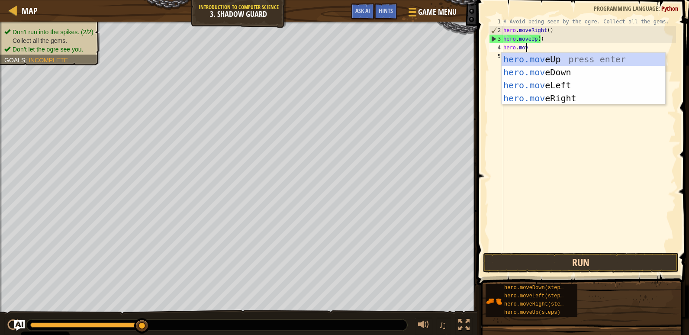
type textarea "hero.move"
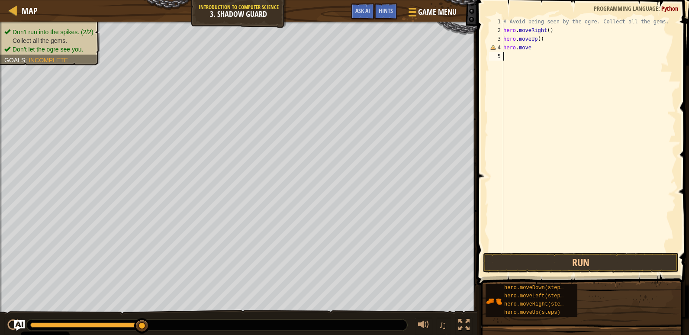
click at [527, 104] on div "# Avoid being seen by the ogre. Collect all the gems. hero . moveRight ( ) hero…" at bounding box center [589, 142] width 174 height 251
click at [581, 264] on button "Run" at bounding box center [581, 263] width 196 height 20
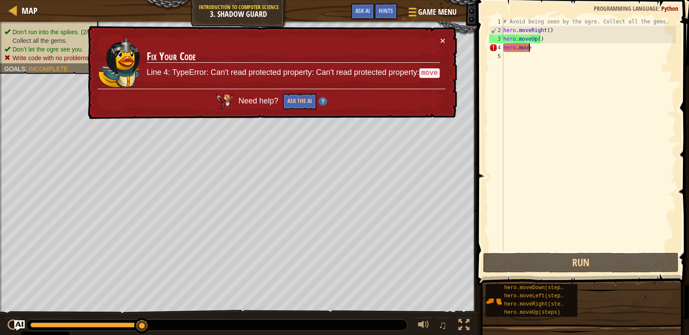
click at [536, 49] on div "# Avoid being seen by the ogre. Collect all the gems. hero . moveRight ( ) hero…" at bounding box center [589, 142] width 174 height 251
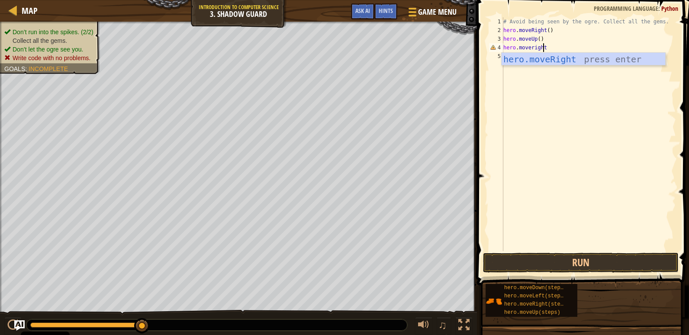
scroll to position [4, 3]
click at [572, 268] on button "Run" at bounding box center [581, 263] width 196 height 20
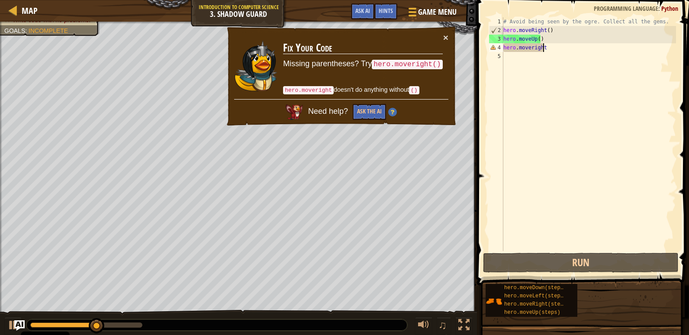
click at [543, 48] on div "# Avoid being seen by the ogre. Collect all the gems. hero . moveRight ( ) hero…" at bounding box center [589, 142] width 174 height 251
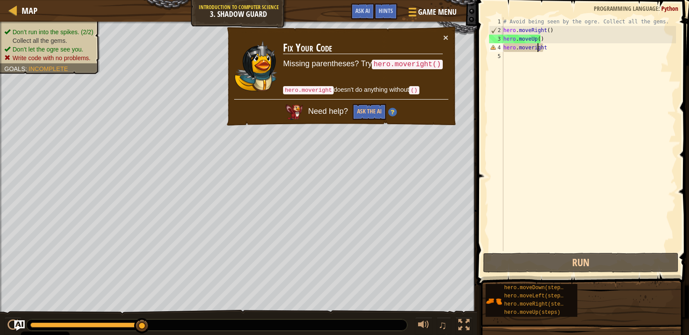
click at [539, 47] on div "# Avoid being seen by the ogre. Collect all the gems. hero . moveRight ( ) hero…" at bounding box center [589, 142] width 174 height 251
click at [544, 49] on div "# Avoid being seen by the ogre. Collect all the gems. hero . moveRight ( ) hero…" at bounding box center [589, 142] width 174 height 251
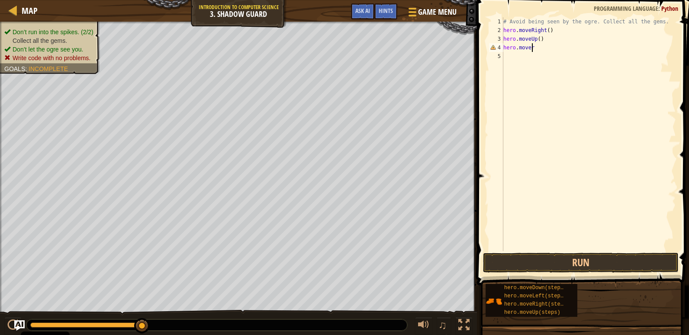
scroll to position [4, 2]
type textarea "hero.mover"
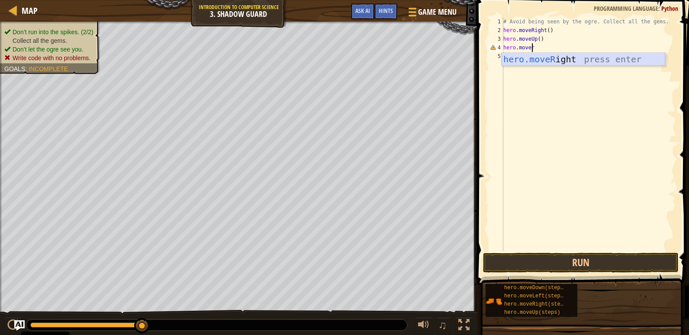
click at [558, 63] on div "hero.moveR ight press enter" at bounding box center [584, 72] width 164 height 39
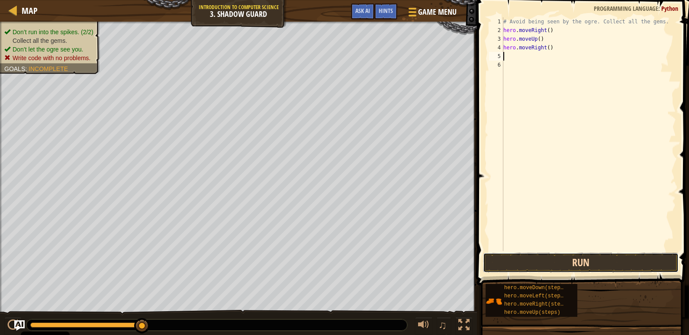
click at [582, 260] on button "Run" at bounding box center [581, 263] width 196 height 20
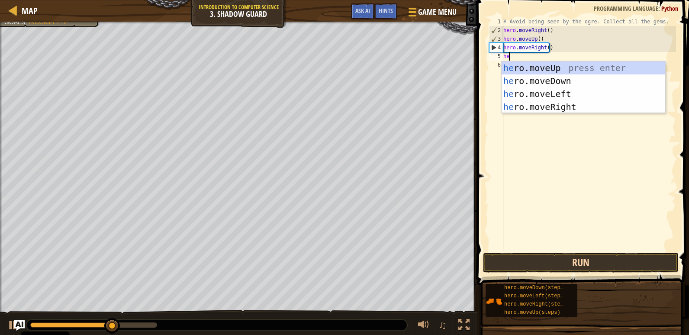
scroll to position [4, 0]
type textarea "hero.move"
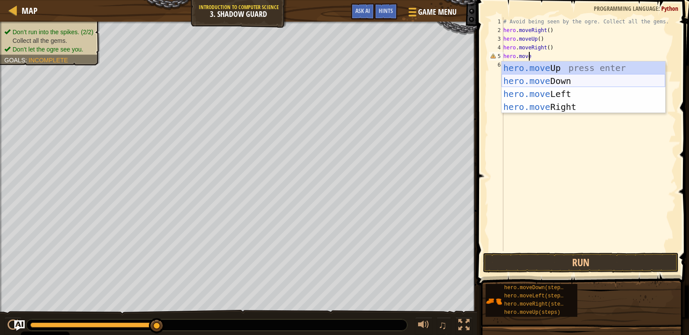
click at [556, 76] on div "hero.move Up press enter hero.move Down press enter hero.move Left press enter …" at bounding box center [584, 100] width 164 height 78
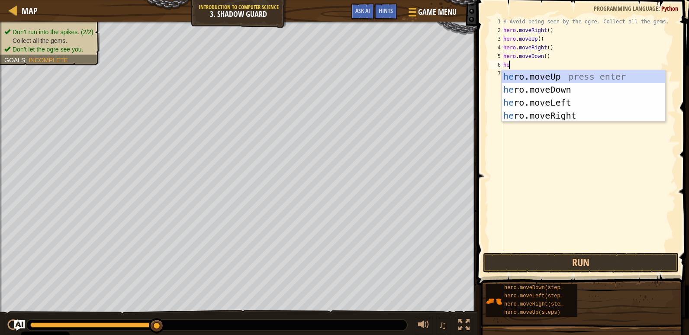
scroll to position [4, 0]
type textarea "hero.move"
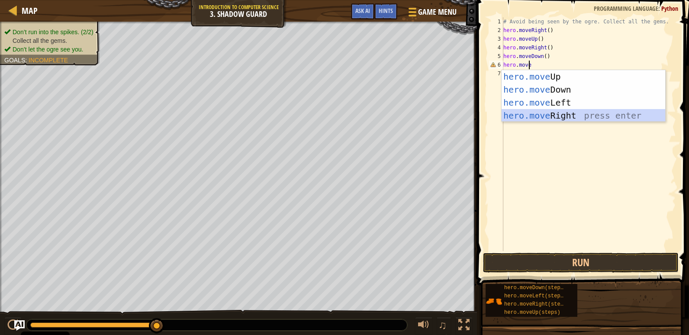
click at [550, 114] on div "hero.move Up press enter hero.move Down press enter hero.move Left press enter …" at bounding box center [584, 109] width 164 height 78
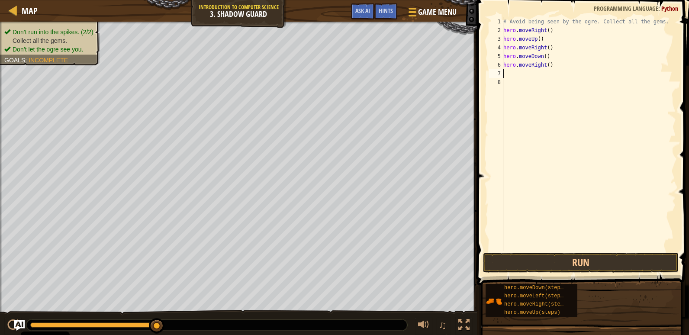
scroll to position [4, 0]
drag, startPoint x: 541, startPoint y: 258, endPoint x: 537, endPoint y: 259, distance: 4.4
click at [537, 259] on button "Run" at bounding box center [581, 263] width 196 height 20
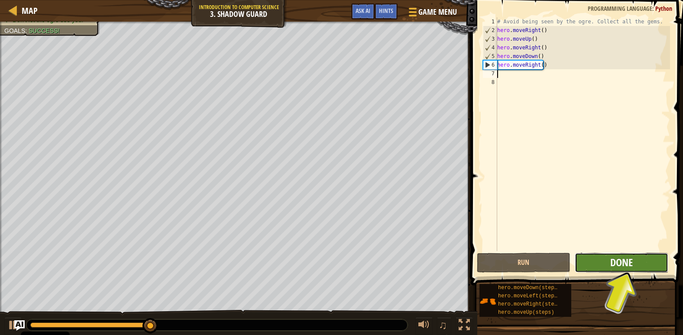
click at [628, 255] on button "Done" at bounding box center [621, 263] width 94 height 20
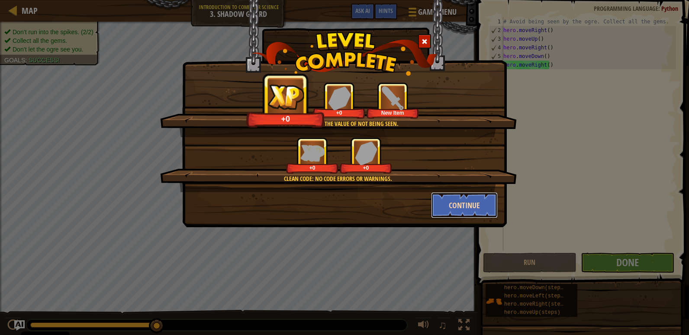
click at [486, 202] on button "Continue" at bounding box center [464, 205] width 67 height 26
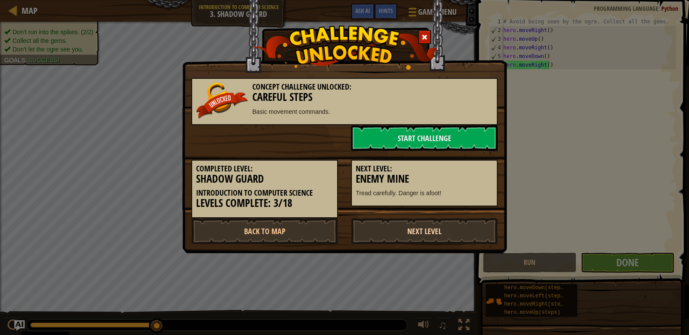
click at [410, 233] on link "Next Level" at bounding box center [424, 231] width 147 height 26
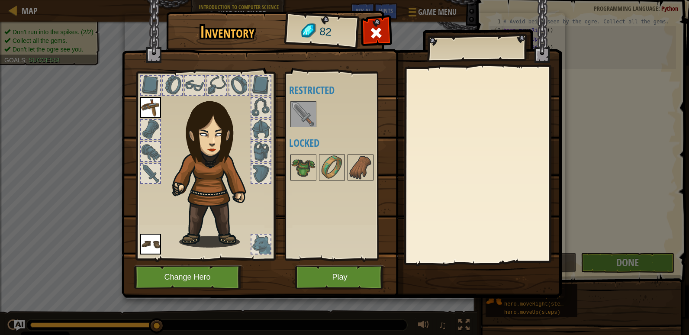
click at [333, 263] on img at bounding box center [342, 141] width 440 height 314
click at [338, 271] on button "Play" at bounding box center [340, 277] width 90 height 24
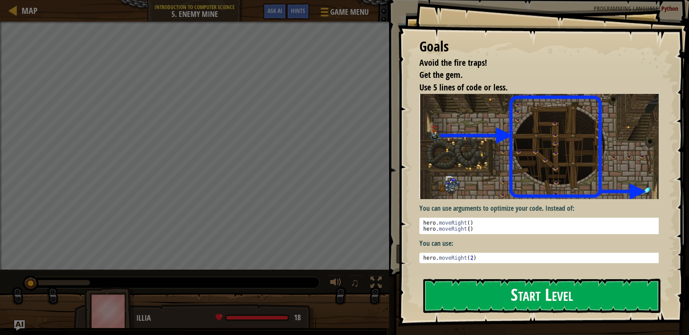
click at [554, 167] on div "Goals Avoid the fire traps! Get the gem. Use 5 lines of code or less. You can u…" at bounding box center [543, 163] width 291 height 326
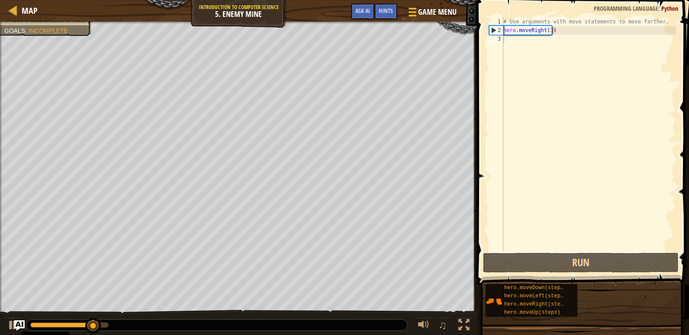
click at [511, 38] on div "# Use arguments with move statements to move farther. hero . moveRight ( 3 )" at bounding box center [589, 142] width 174 height 251
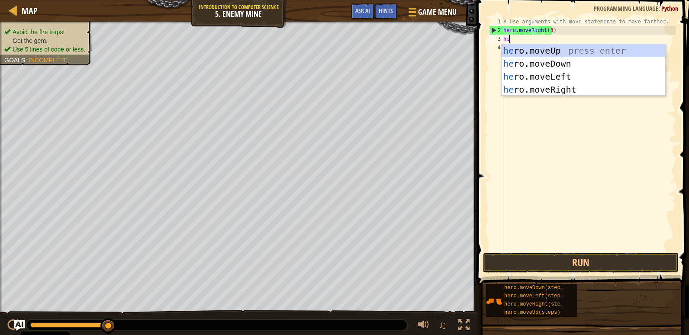
scroll to position [4, 0]
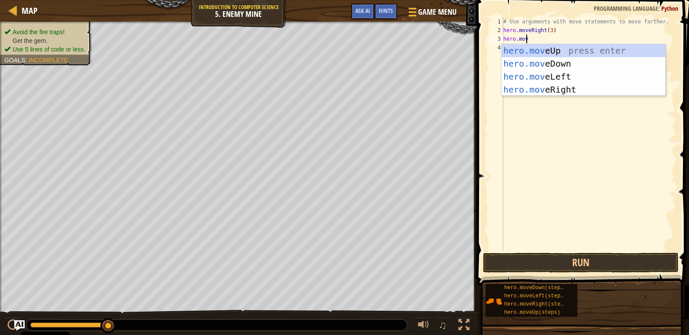
type textarea "hero.move"
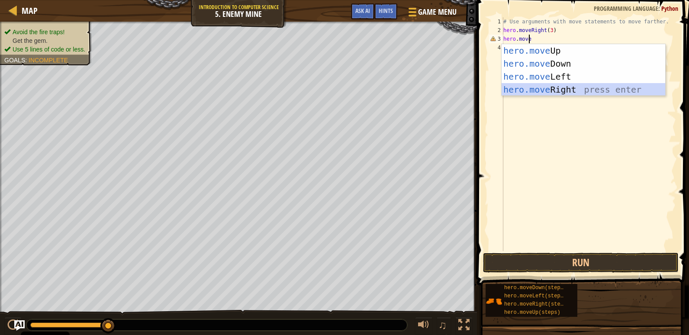
click at [569, 88] on div "hero.move Up press enter hero.move Down press enter hero.move Left press enter …" at bounding box center [584, 83] width 164 height 78
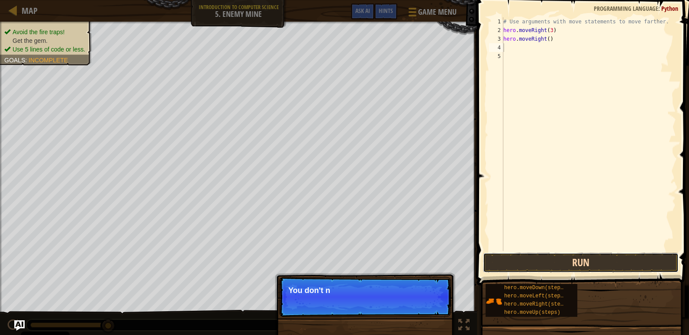
click at [578, 268] on button "Run" at bounding box center [581, 263] width 196 height 20
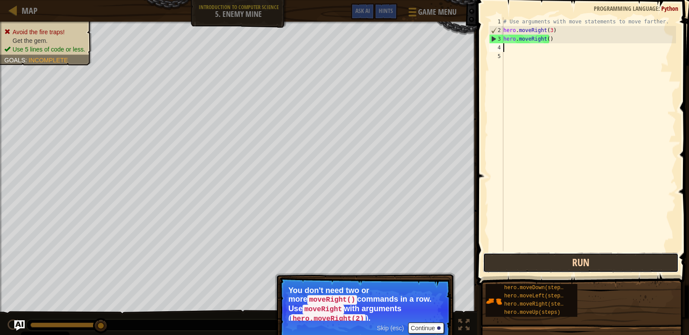
click at [589, 263] on button "Run" at bounding box center [581, 263] width 196 height 20
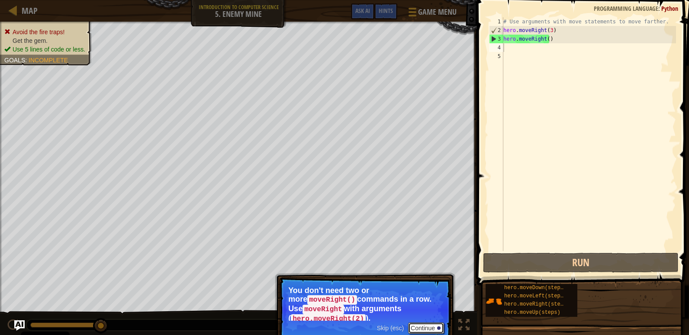
click at [430, 323] on button "Continue" at bounding box center [426, 328] width 36 height 11
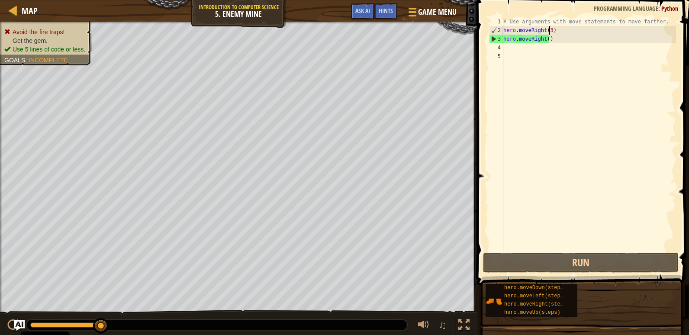
click at [549, 28] on div "# Use arguments with move statements to move farther. hero . moveRight ( 3 ) he…" at bounding box center [589, 142] width 174 height 251
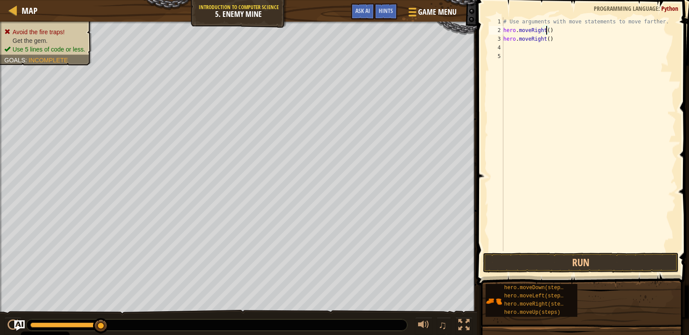
click at [549, 39] on div "# Use arguments with move statements to move farther. hero . moveRight ( ) hero…" at bounding box center [589, 142] width 174 height 251
type textarea "h"
click at [588, 258] on button "Run" at bounding box center [581, 263] width 196 height 20
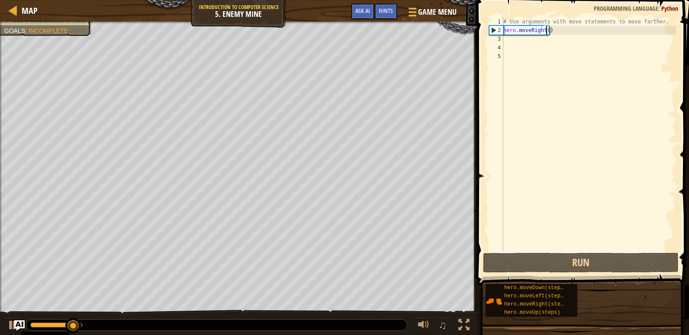
click at [546, 30] on div "# Use arguments with move statements to move farther. hero . moveRight ( )" at bounding box center [589, 142] width 174 height 251
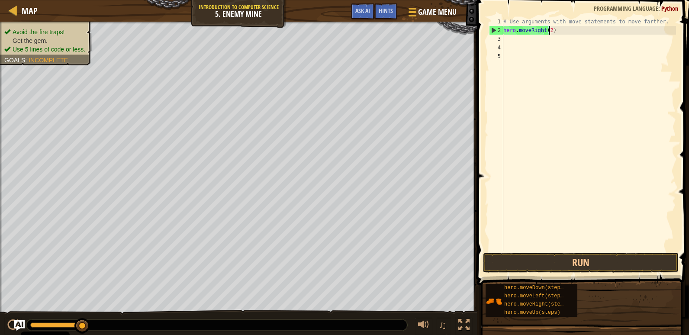
scroll to position [4, 3]
type textarea "hero.moveRight(2)"
click at [559, 259] on button "Run" at bounding box center [581, 263] width 196 height 20
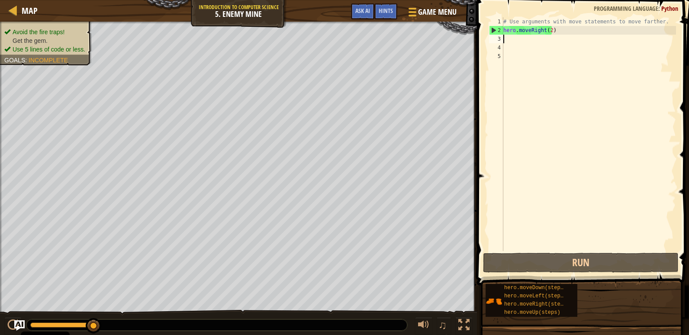
click at [510, 42] on div "# Use arguments with move statements to move farther. hero . moveRight ( 2 )" at bounding box center [589, 142] width 174 height 251
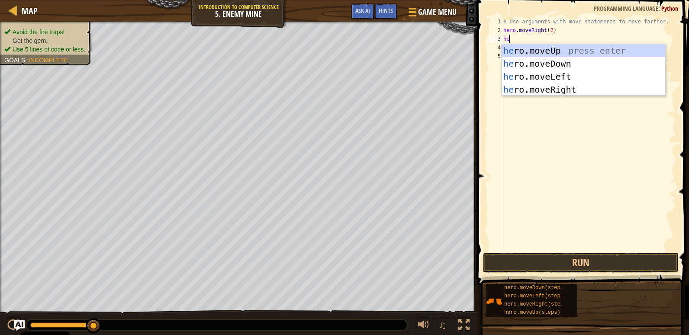
scroll to position [4, 0]
type textarea "hero.move"
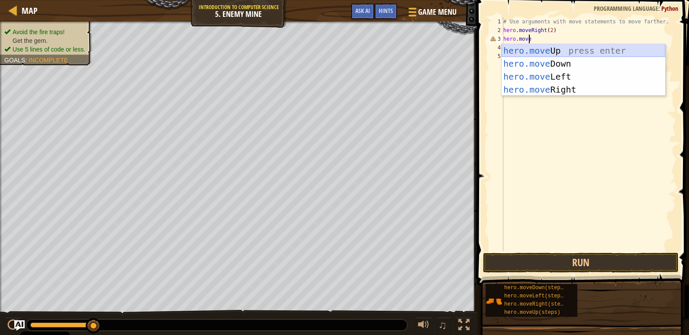
click at [604, 47] on div "hero.move Up press enter hero.move Down press enter hero.move Left press enter …" at bounding box center [584, 83] width 164 height 78
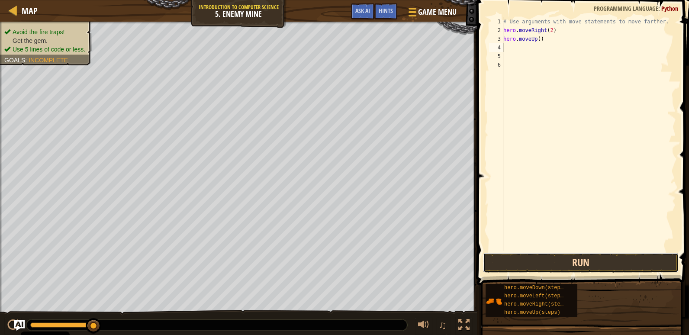
click at [565, 269] on button "Run" at bounding box center [581, 263] width 196 height 20
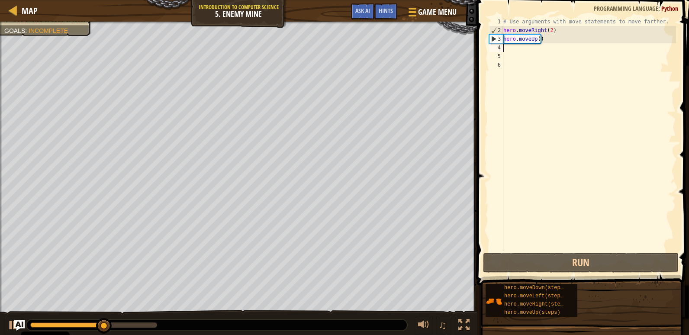
click at [540, 33] on div "# Use arguments with move statements to move farther. hero . moveRight ( 2 ) he…" at bounding box center [589, 142] width 174 height 251
click at [540, 41] on div "# Use arguments with move statements to move farther. hero . moveRight ( 2 ) he…" at bounding box center [589, 142] width 174 height 251
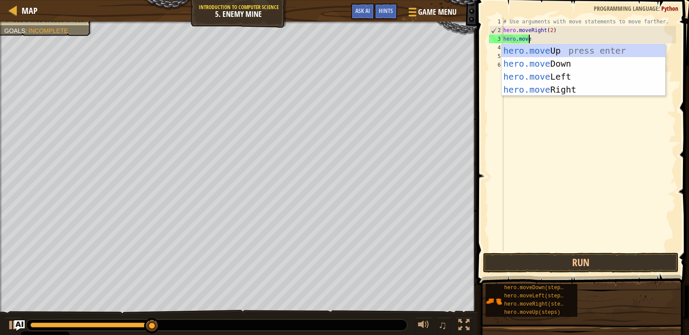
scroll to position [4, 2]
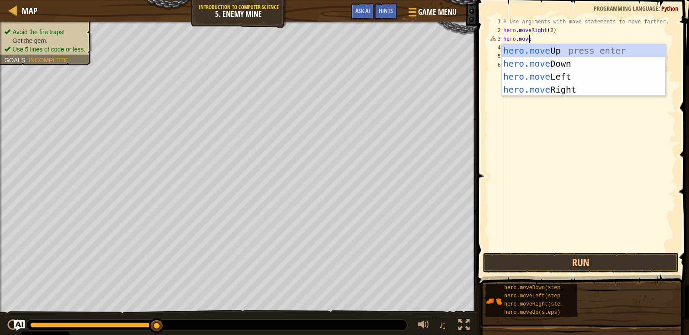
click at [573, 30] on div "# Use arguments with move statements to move farther. hero . moveRight ( 2 ) he…" at bounding box center [589, 142] width 174 height 251
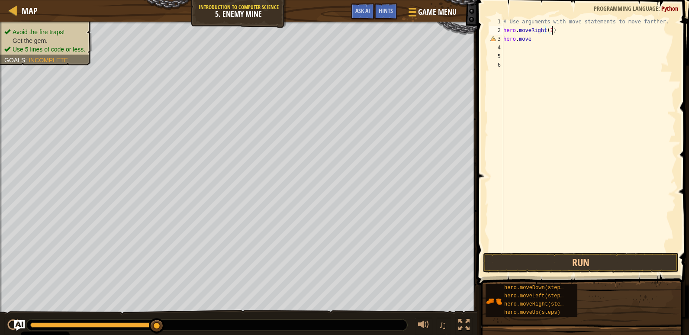
click at [550, 30] on div "# Use arguments with move statements to move farther. hero . moveRight ( 2 ) he…" at bounding box center [589, 142] width 174 height 251
click at [533, 38] on div "# Use arguments with move statements to move farther. hero . moveRight ( 3 ) he…" at bounding box center [589, 142] width 174 height 251
type textarea "h"
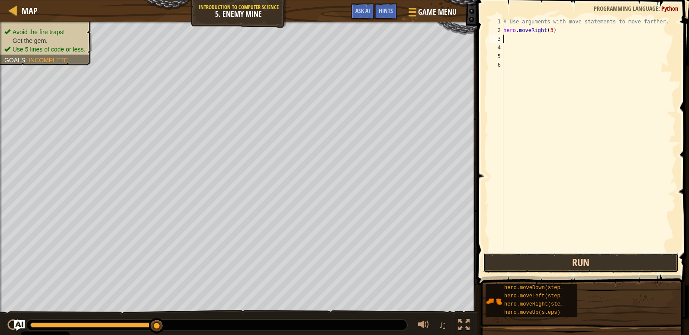
click at [525, 255] on button "Run" at bounding box center [581, 263] width 196 height 20
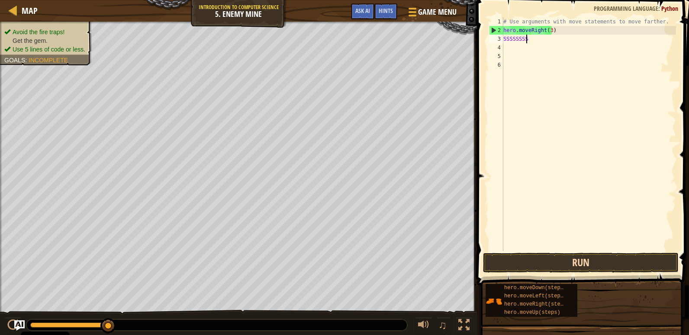
type textarea "SSSSSSSSSSSS"
click at [540, 43] on div "# Use arguments with move statements to move farther. hero . moveRight ( 3 ) SS…" at bounding box center [589, 142] width 174 height 251
type textarea "S"
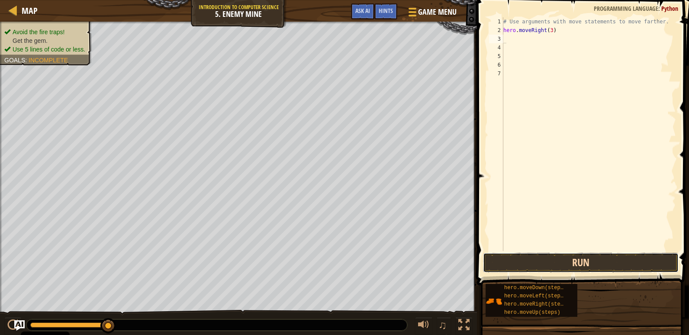
click at [564, 260] on button "Run" at bounding box center [581, 263] width 196 height 20
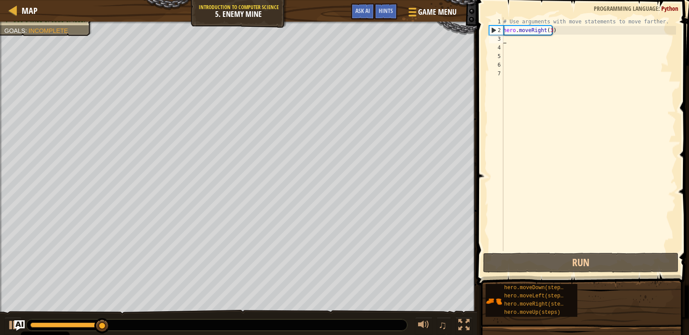
click at [508, 37] on div "# Use arguments with move statements to move farther. hero . moveRight ( 3 )" at bounding box center [589, 142] width 174 height 251
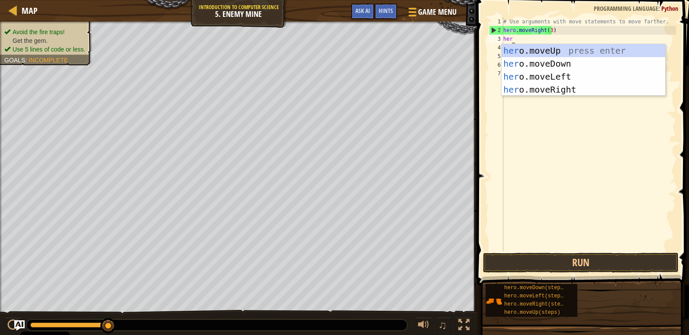
scroll to position [4, 0]
type textarea "hero.move"
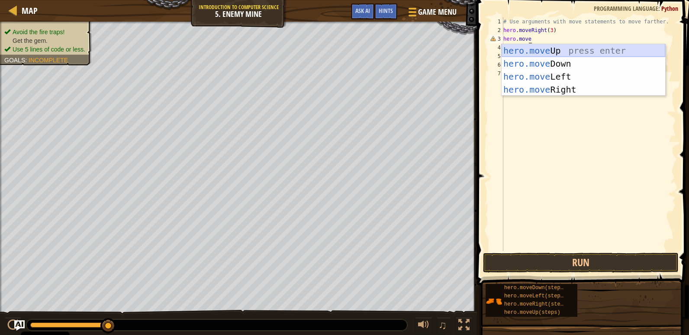
click at [556, 51] on div "hero.move Up press enter hero.move Down press enter hero.move Left press enter …" at bounding box center [584, 83] width 164 height 78
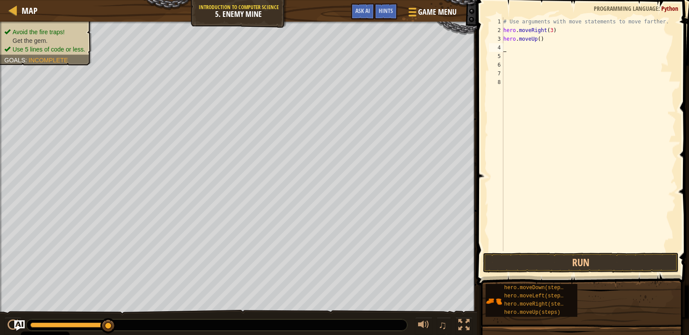
scroll to position [4, 0]
click at [597, 258] on button "Run" at bounding box center [581, 263] width 196 height 20
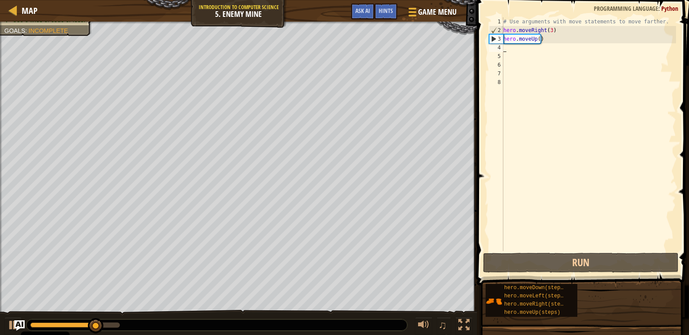
click at [518, 48] on div "# Use arguments with move statements to move farther. hero . moveRight ( 3 ) he…" at bounding box center [589, 142] width 174 height 251
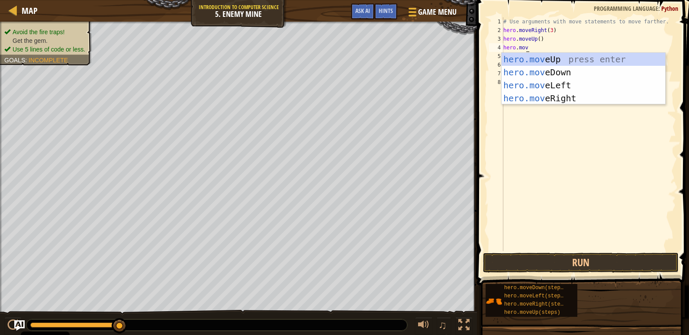
type textarea "hero.move"
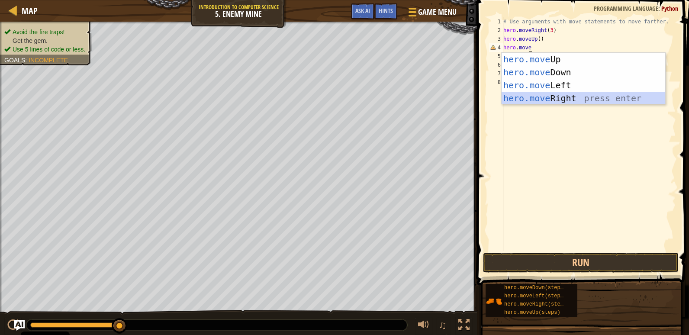
click at [548, 98] on div "hero.move Up press enter hero.move Down press enter hero.move Left press enter …" at bounding box center [584, 92] width 164 height 78
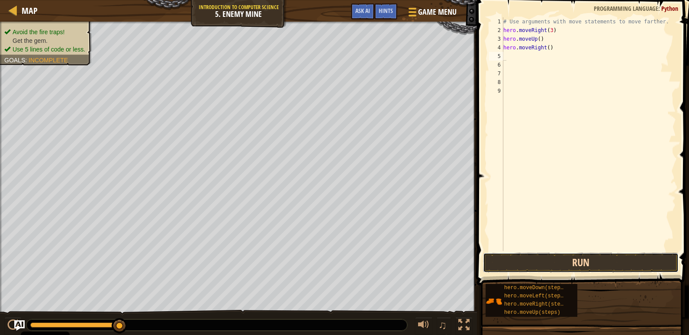
click at [562, 264] on button "Run" at bounding box center [581, 263] width 196 height 20
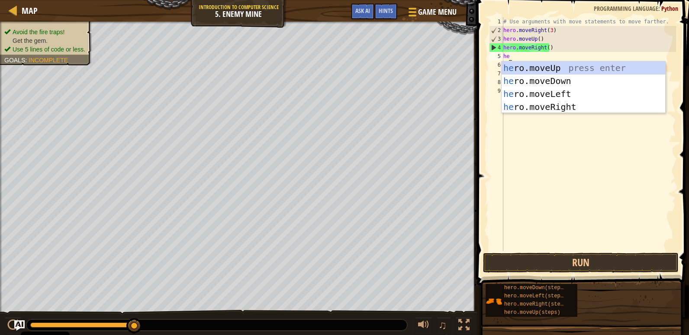
scroll to position [4, 0]
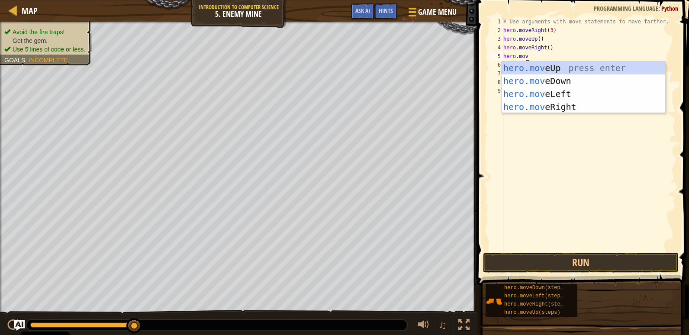
type textarea "hero.move"
click at [537, 82] on div "hero.move Up press enter hero.move Down press enter hero.move Left press enter …" at bounding box center [584, 100] width 164 height 78
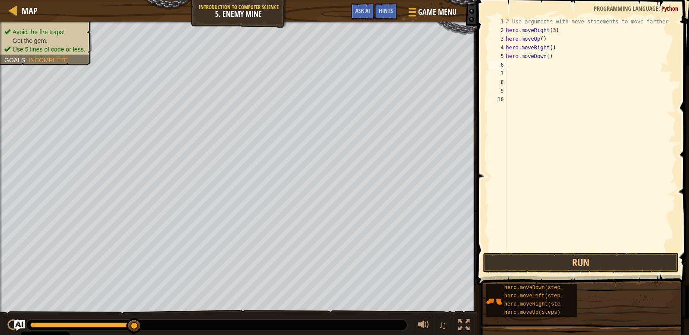
scroll to position [4, 0]
click at [547, 58] on div "# Use arguments with move statements to move farther. hero . moveRight ( 3 ) he…" at bounding box center [590, 142] width 172 height 251
click at [545, 54] on div "# Use arguments with move statements to move farther. hero . moveRight ( 3 ) he…" at bounding box center [590, 142] width 172 height 251
click at [550, 56] on div "# Use arguments with move statements to move farther. hero . moveRight ( 3 ) he…" at bounding box center [590, 142] width 172 height 251
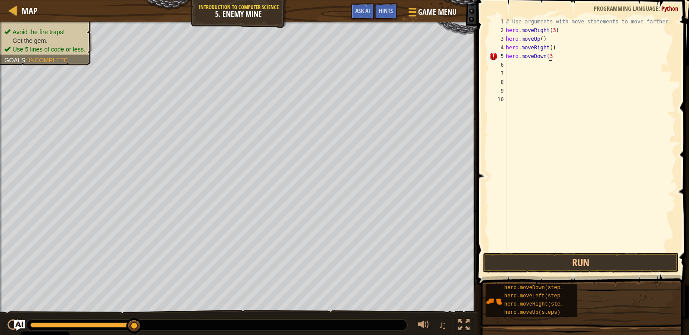
scroll to position [4, 3]
click at [548, 55] on div "# Use arguments with move statements to move farther. hero . moveRight ( 3 ) he…" at bounding box center [590, 142] width 172 height 251
type textarea "h"
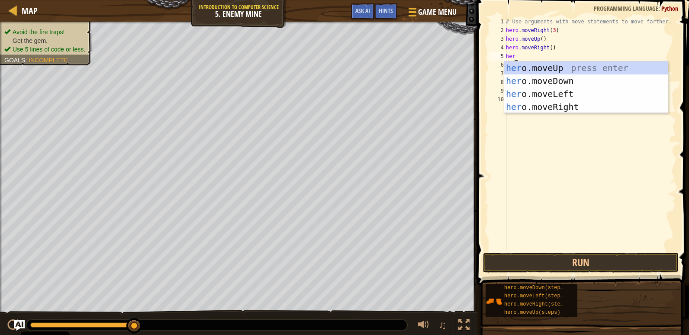
scroll to position [4, 0]
type textarea "hero.move"
click at [559, 76] on div "hero.move Up press enter hero.move Down press enter hero.move Left press enter …" at bounding box center [586, 100] width 164 height 78
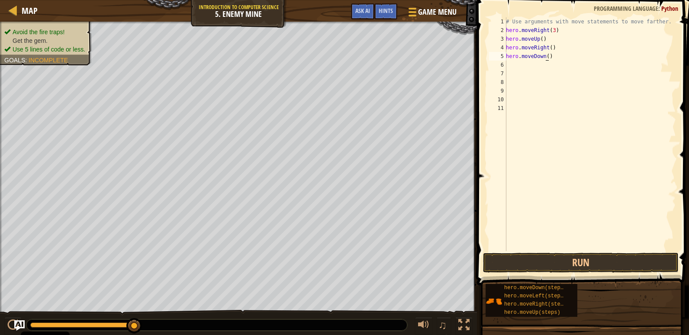
click at [547, 55] on div "# Use arguments with move statements to move farther. hero . moveRight ( 3 ) he…" at bounding box center [590, 142] width 172 height 251
click at [545, 55] on div "# Use arguments with move statements to move farther. hero . moveRight ( 3 ) he…" at bounding box center [590, 142] width 172 height 251
click at [559, 263] on button "Run" at bounding box center [581, 263] width 196 height 20
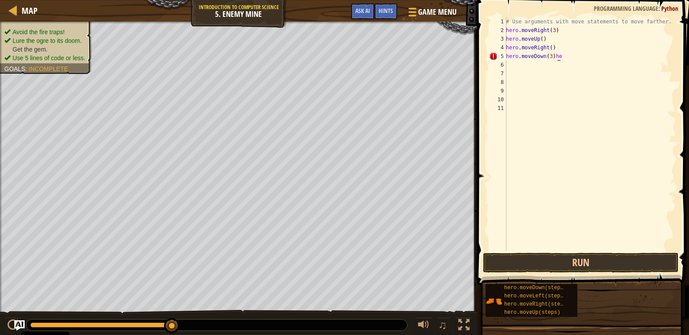
type textarea "hero.moveDown(3)"
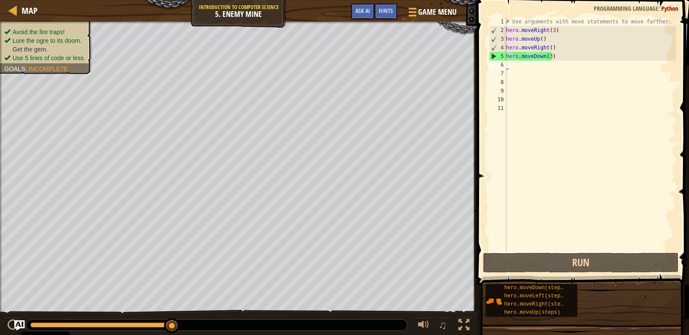
click at [518, 67] on div "# Use arguments with move statements to move farther. hero . moveRight ( 3 ) he…" at bounding box center [590, 142] width 172 height 251
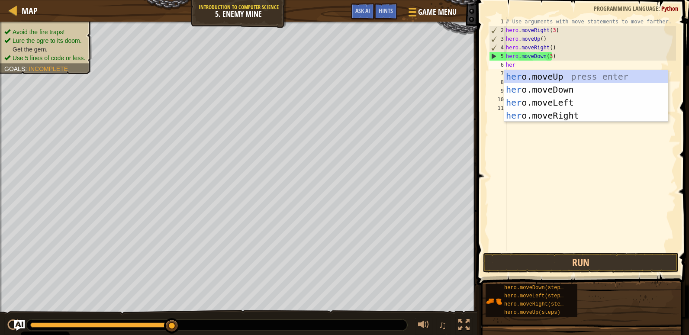
scroll to position [4, 0]
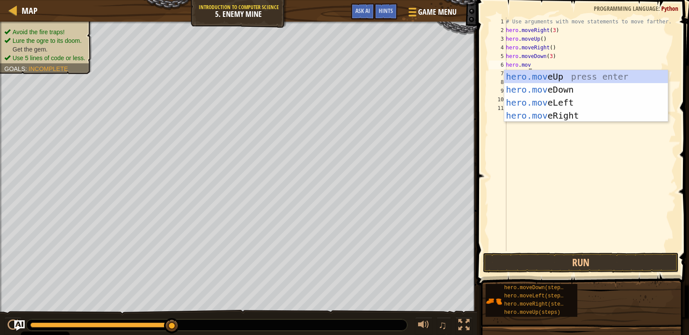
type textarea "hero.move"
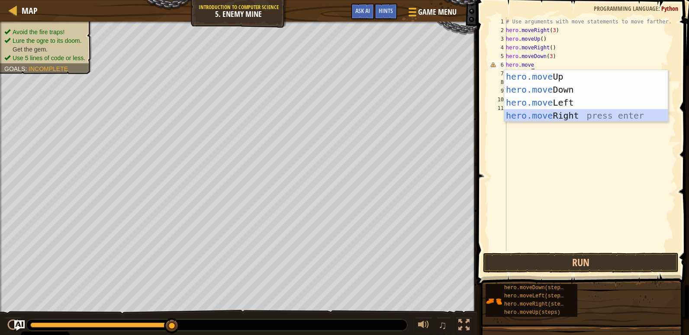
click at [565, 112] on div "hero.move Up press enter hero.move Down press enter hero.move Left press enter …" at bounding box center [586, 109] width 164 height 78
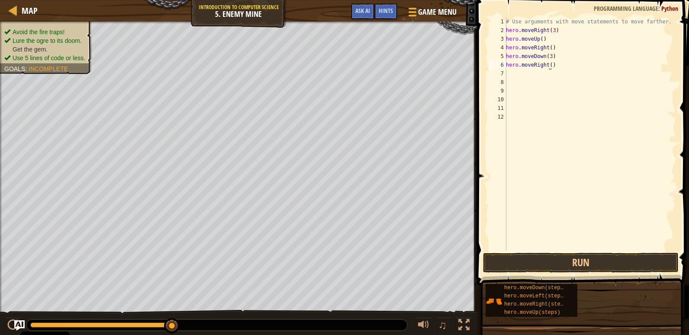
click at [549, 65] on div "# Use arguments with move statements to move farther. hero . moveRight ( 3 ) he…" at bounding box center [590, 142] width 172 height 251
click at [548, 265] on button "Run" at bounding box center [581, 263] width 196 height 20
type textarea "hero.moveRight(2)"
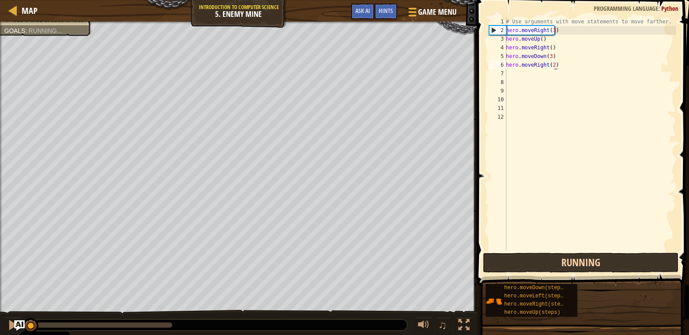
scroll to position [4, 3]
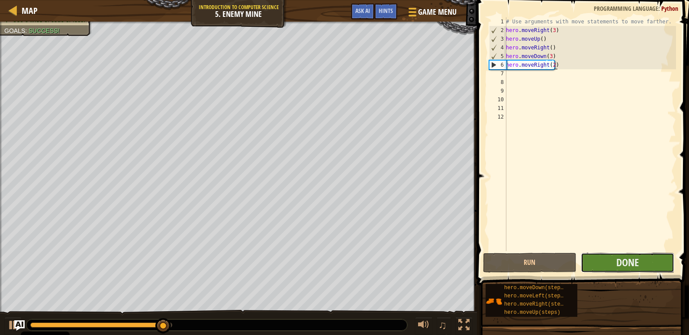
click at [595, 262] on button "Done" at bounding box center [628, 263] width 94 height 20
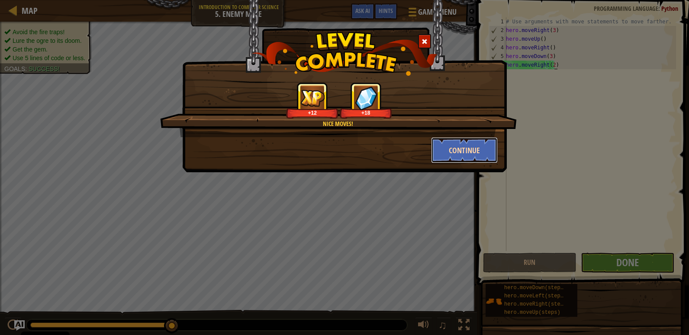
click at [481, 148] on button "Continue" at bounding box center [464, 150] width 67 height 26
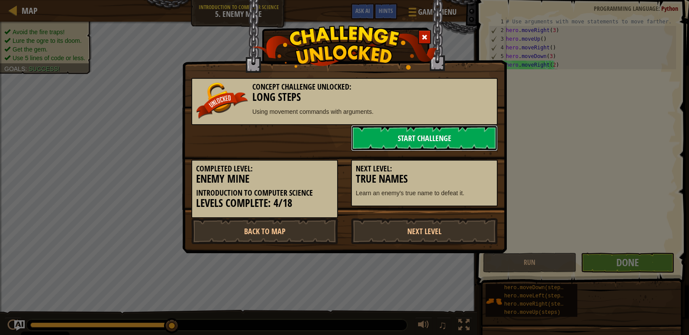
click at [405, 143] on link "Start Challenge" at bounding box center [424, 138] width 147 height 26
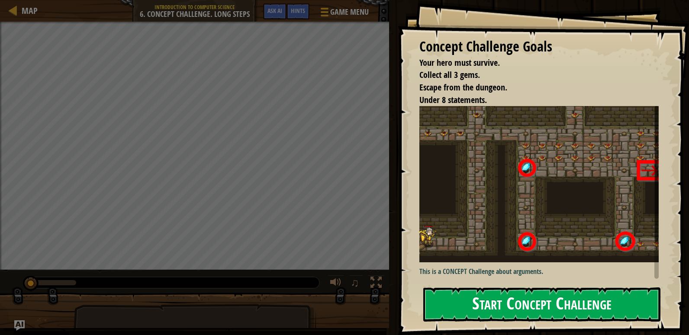
click at [515, 306] on button "Start Concept Challenge" at bounding box center [541, 304] width 237 height 34
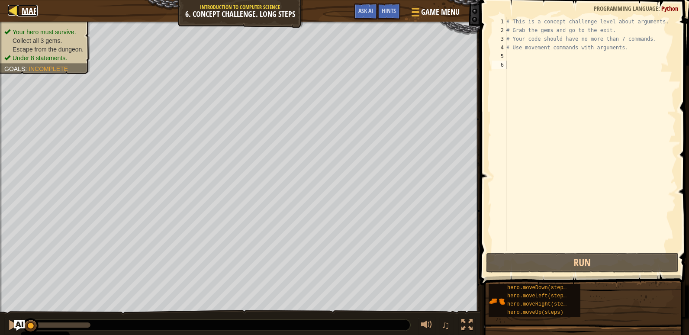
click at [8, 10] on div at bounding box center [13, 10] width 11 height 11
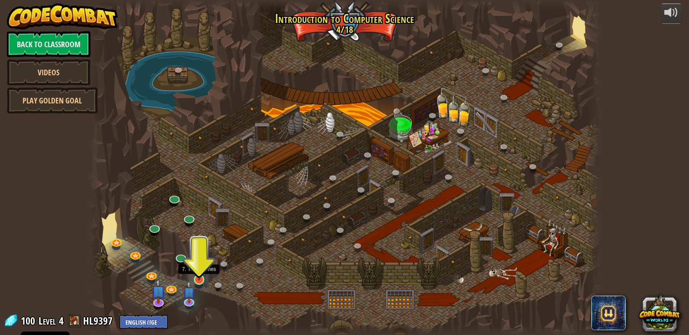
click at [201, 273] on img at bounding box center [199, 266] width 13 height 30
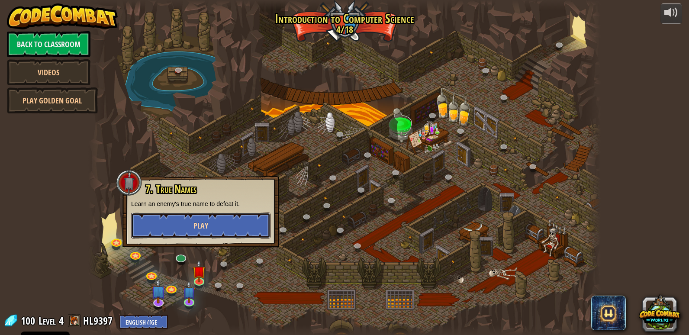
click at [199, 216] on button "Play" at bounding box center [200, 226] width 139 height 26
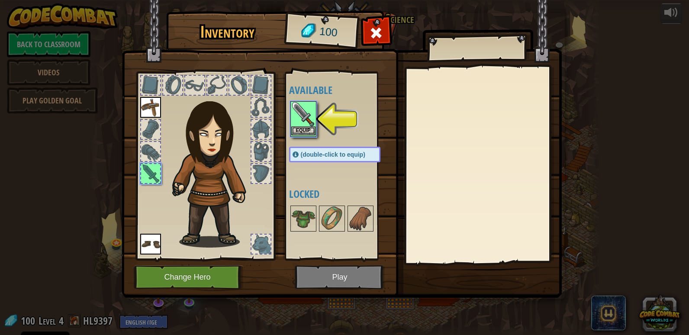
click at [306, 120] on img at bounding box center [303, 114] width 24 height 24
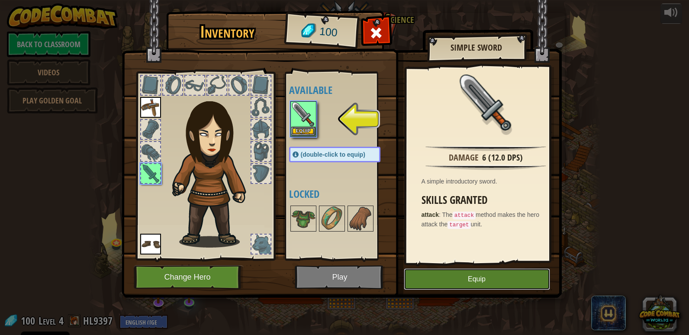
click at [463, 277] on button "Equip" at bounding box center [477, 279] width 146 height 22
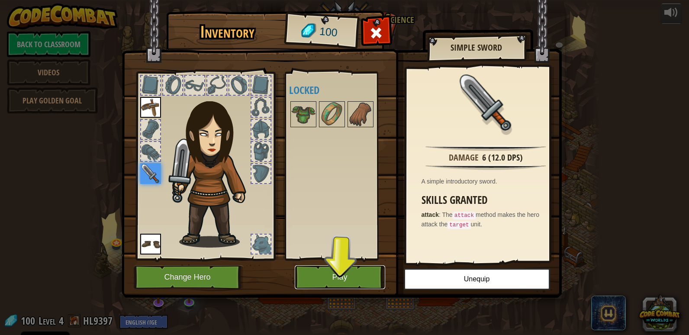
click at [323, 279] on button "Play" at bounding box center [340, 277] width 90 height 24
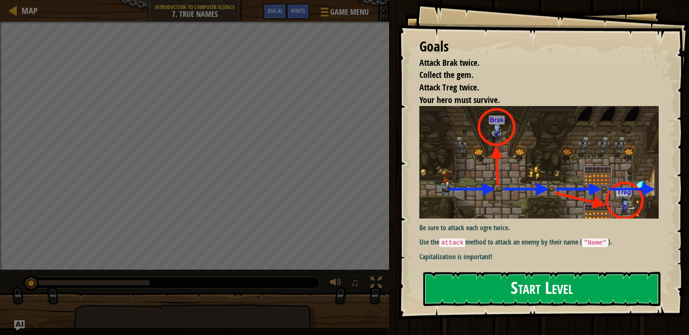
click at [517, 293] on button "Start Level" at bounding box center [541, 289] width 237 height 34
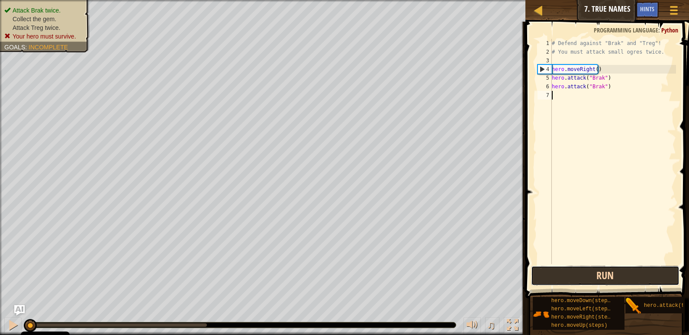
click at [585, 283] on button "Run" at bounding box center [605, 276] width 148 height 20
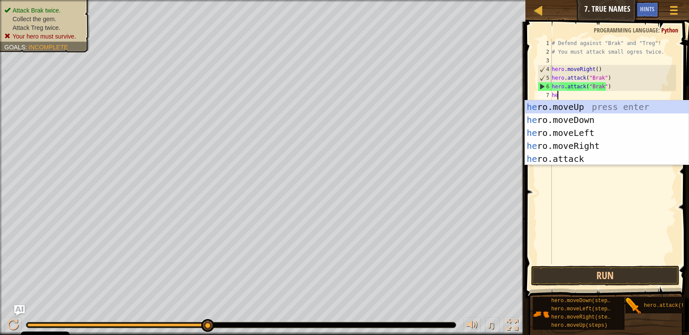
scroll to position [4, 0]
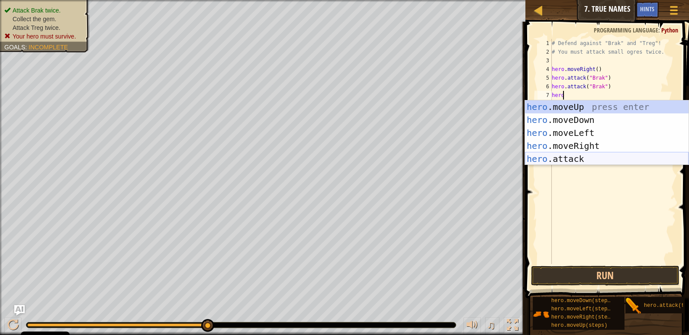
click at [564, 158] on div "hero .moveUp press enter hero .moveDown press enter hero .moveLeft press enter …" at bounding box center [607, 145] width 164 height 91
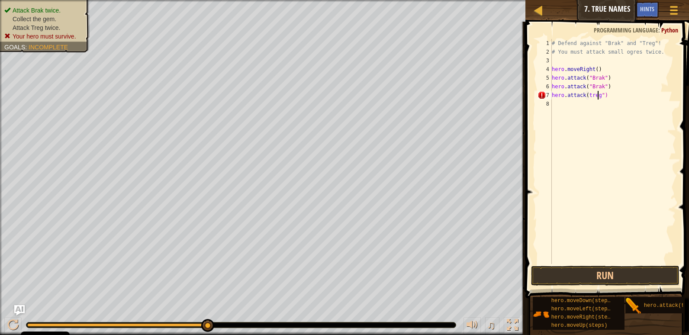
scroll to position [4, 4]
click at [628, 274] on button "Run" at bounding box center [605, 276] width 148 height 20
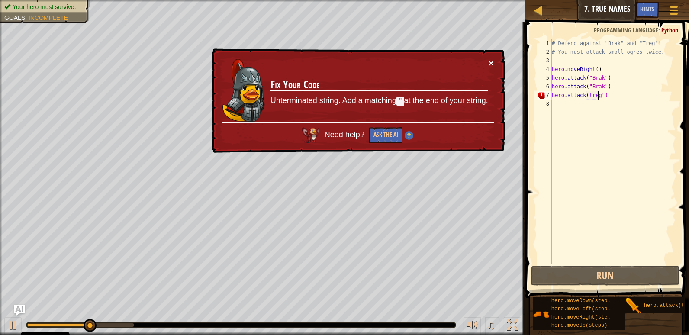
click at [493, 59] on button "×" at bounding box center [491, 62] width 5 height 9
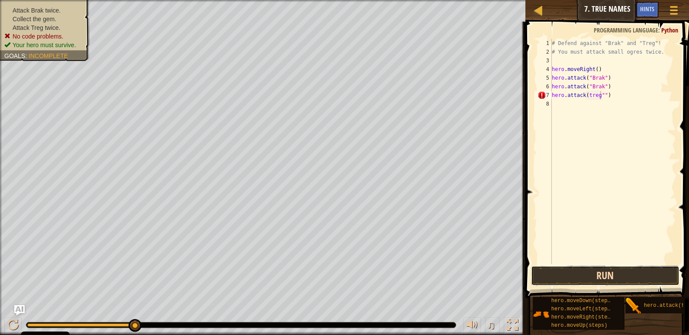
click at [637, 279] on button "Run" at bounding box center [605, 276] width 148 height 20
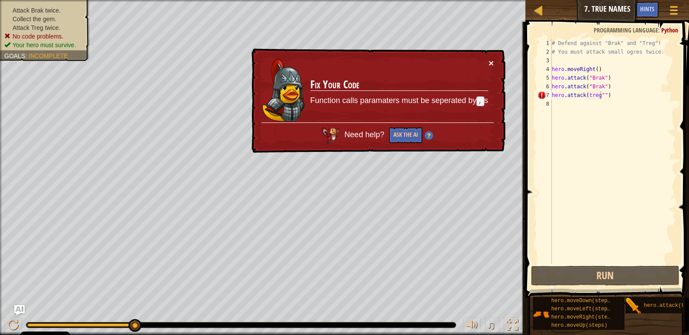
click at [492, 60] on button "×" at bounding box center [491, 62] width 5 height 9
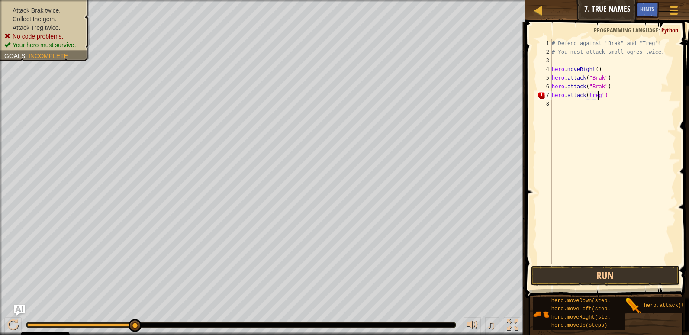
click at [584, 95] on div "# Defend against "Brak" and "Treg"! # You must attack small ogres twice. hero .…" at bounding box center [613, 160] width 126 height 242
click at [585, 93] on div "# Defend against "Brak" and "Treg"! # You must attack small ogres twice. hero .…" at bounding box center [613, 160] width 126 height 242
click at [637, 271] on button "Run" at bounding box center [605, 276] width 148 height 20
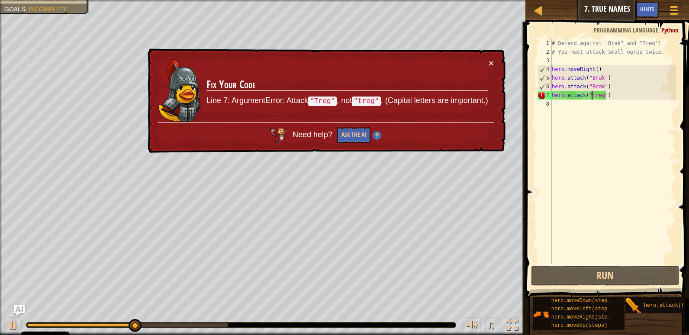
click at [591, 96] on div "# Defend against "Brak" and "Treg"! # You must attack small ogres twice. hero .…" at bounding box center [613, 160] width 126 height 242
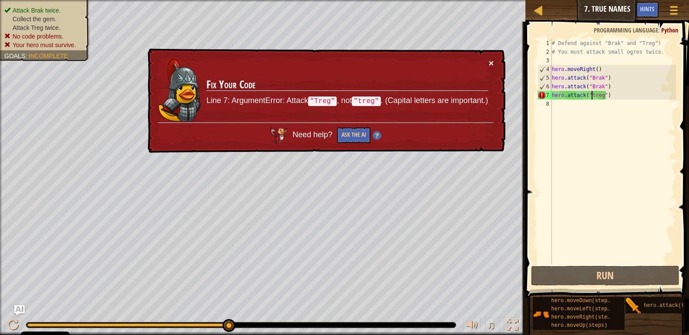
click at [492, 59] on button "×" at bounding box center [491, 62] width 5 height 9
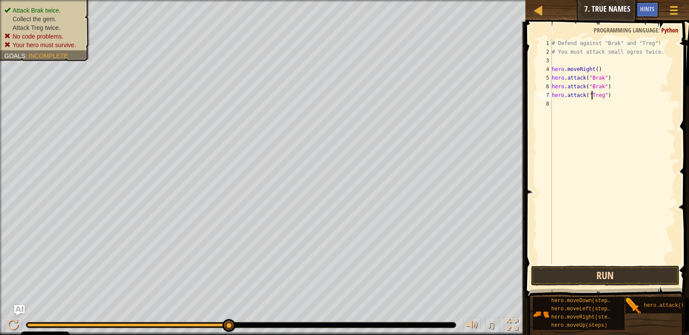
type textarea "hero.attack("Treg")"
click at [613, 276] on button "Run" at bounding box center [605, 276] width 148 height 20
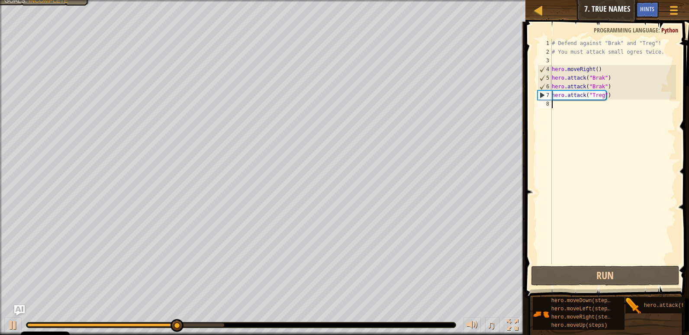
click at [564, 105] on div "# Defend against "Brak" and "Treg"! # You must attack small ogres twice. hero .…" at bounding box center [613, 160] width 126 height 242
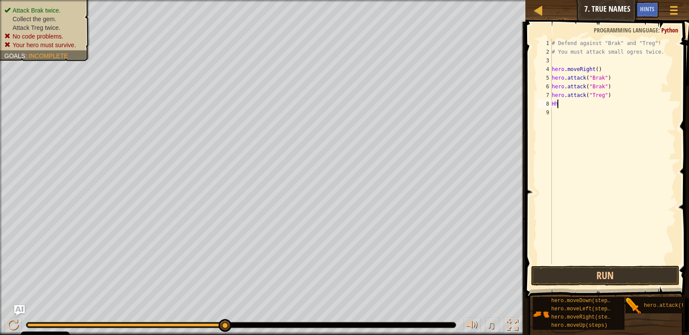
scroll to position [4, 0]
type textarea "H"
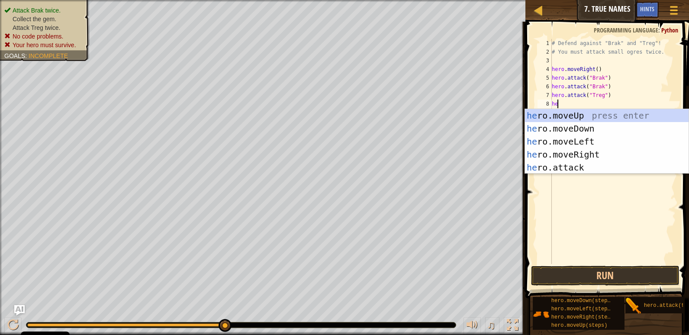
scroll to position [4, 0]
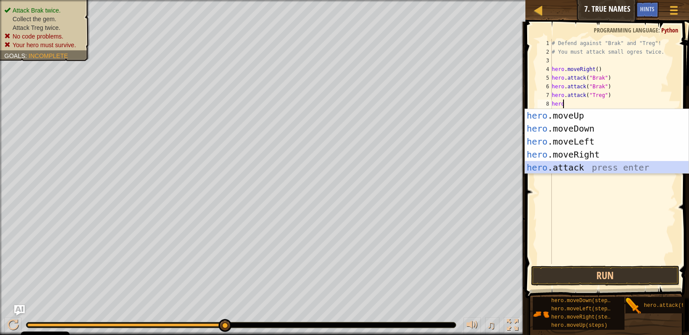
click at [563, 169] on div "hero .moveUp press enter hero .moveDown press enter hero .moveLeft press enter …" at bounding box center [607, 154] width 164 height 91
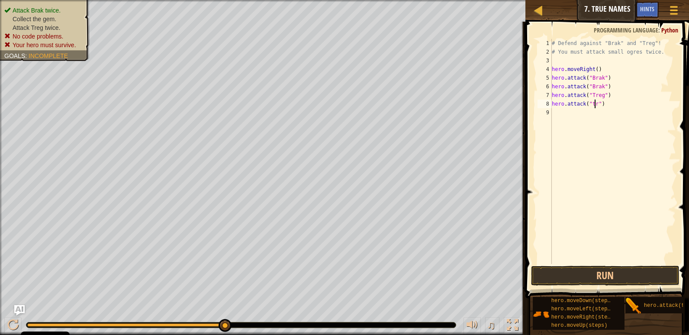
scroll to position [4, 4]
click at [600, 276] on button "Run" at bounding box center [605, 276] width 148 height 20
type textarea "hero.attack("Treg")"
click at [585, 272] on button "Run" at bounding box center [605, 276] width 148 height 20
